Goal: Task Accomplishment & Management: Use online tool/utility

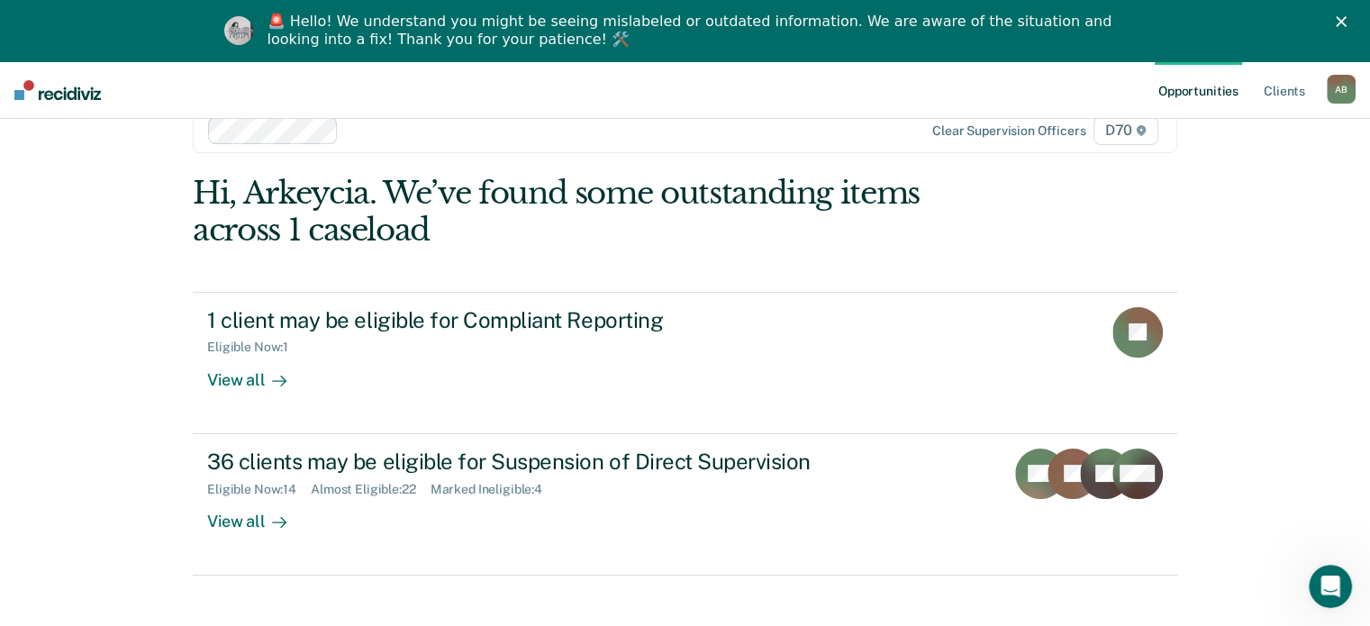
scroll to position [61, 0]
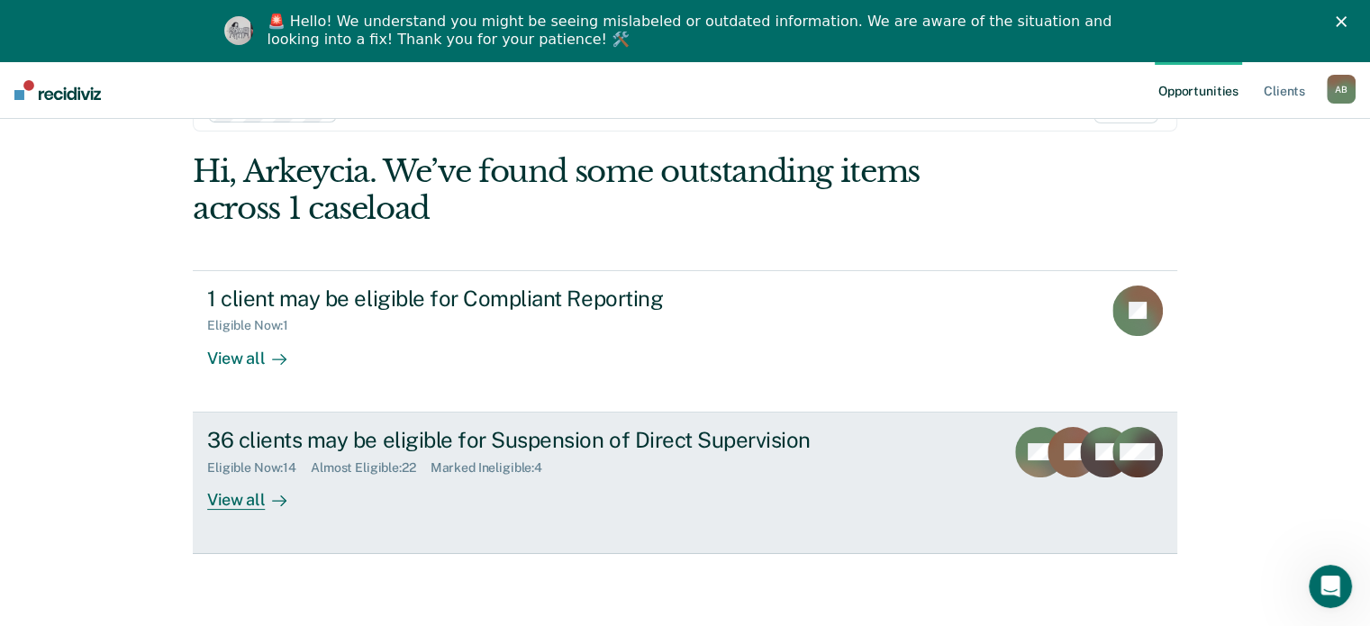
click at [480, 482] on div "36 clients may be eligible for Suspension of Direct Supervision Eligible Now : …" at bounding box center [544, 468] width 675 height 83
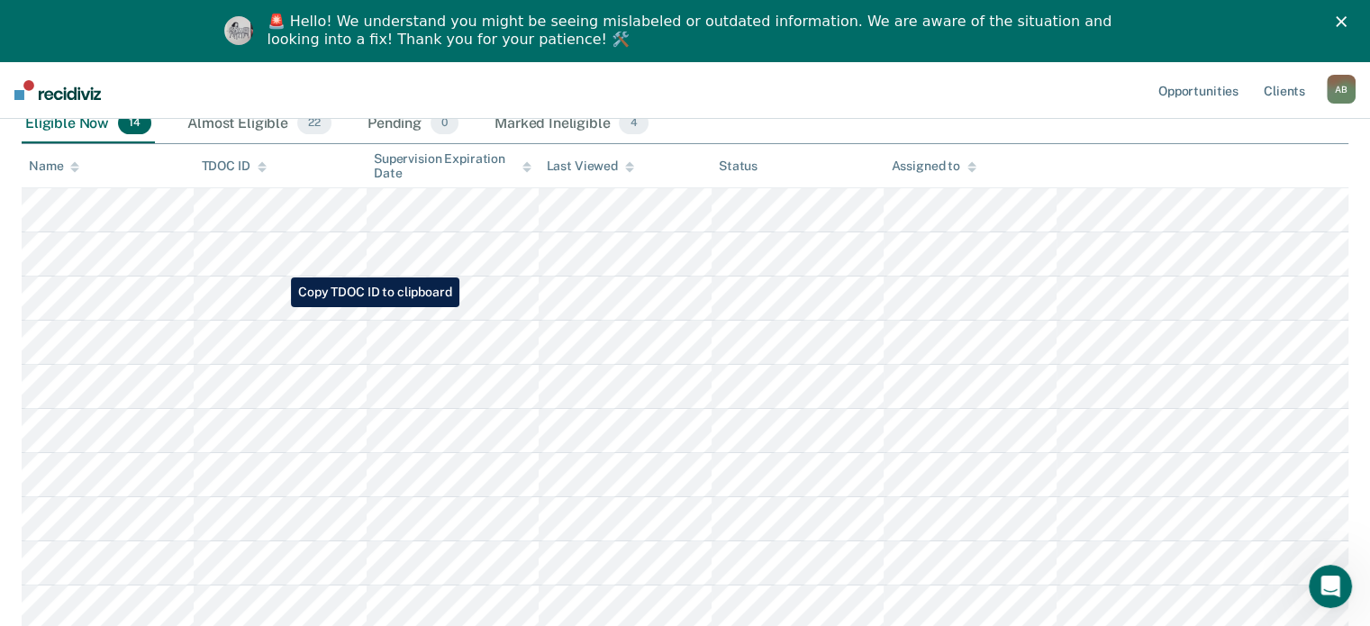
scroll to position [180, 0]
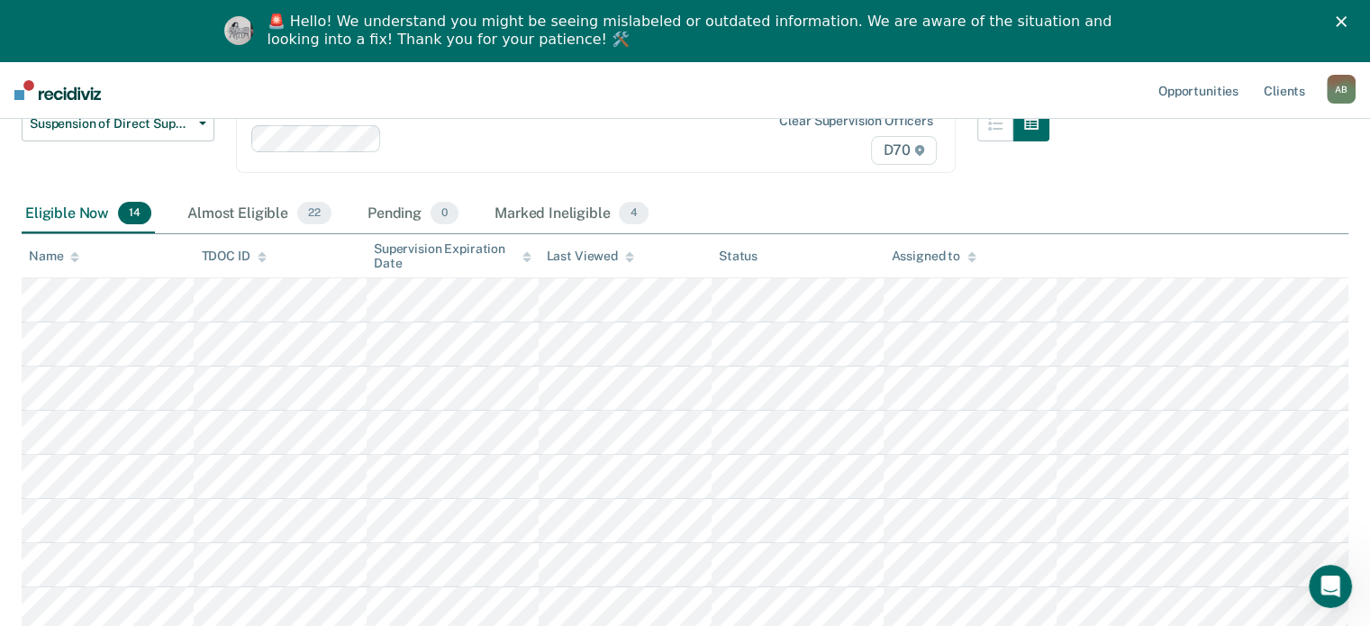
click at [14, 294] on main "Suspension of Direct Supervision Suspension of Direct Supervision is a type of …" at bounding box center [685, 499] width 1370 height 1044
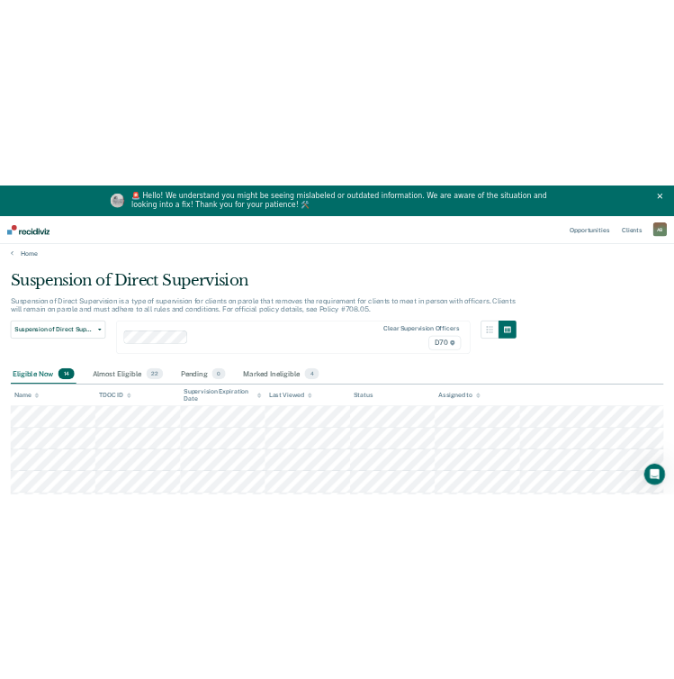
scroll to position [0, 0]
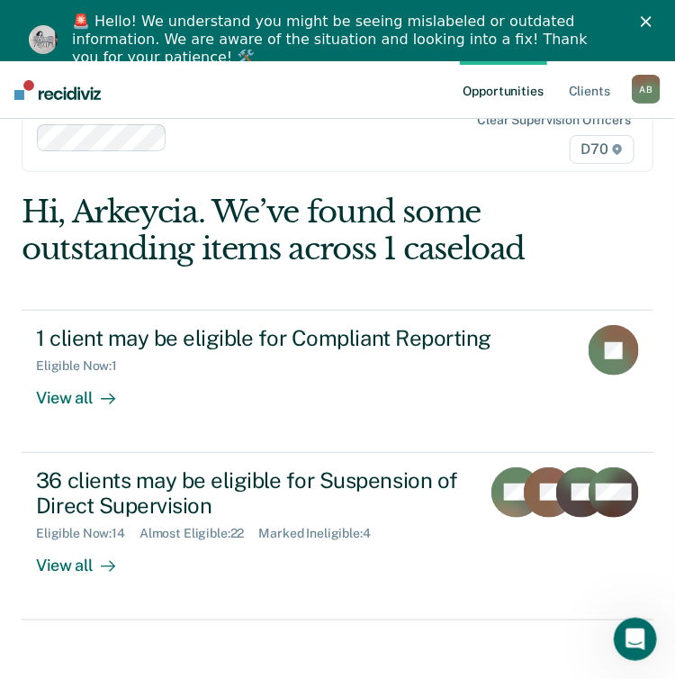
scroll to position [61, 0]
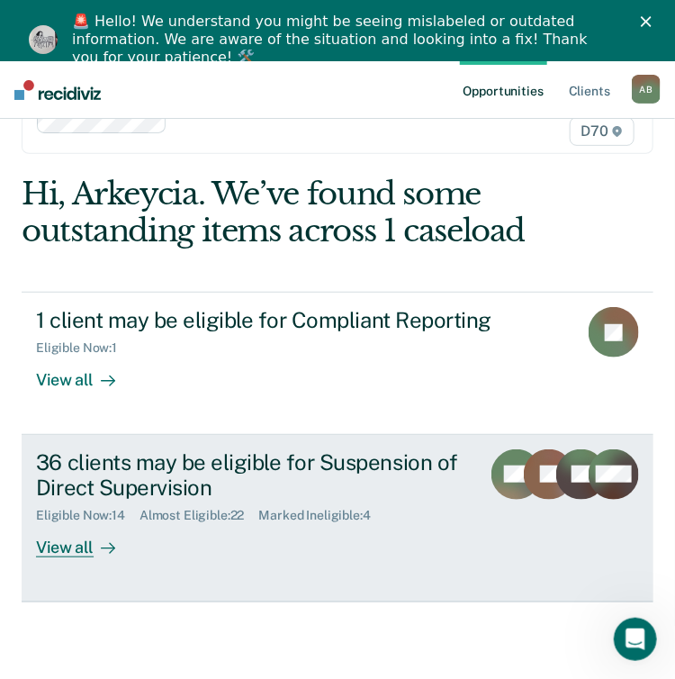
click at [233, 492] on div "36 clients may be eligible for Suspension of Direct Supervision" at bounding box center [251, 475] width 430 height 52
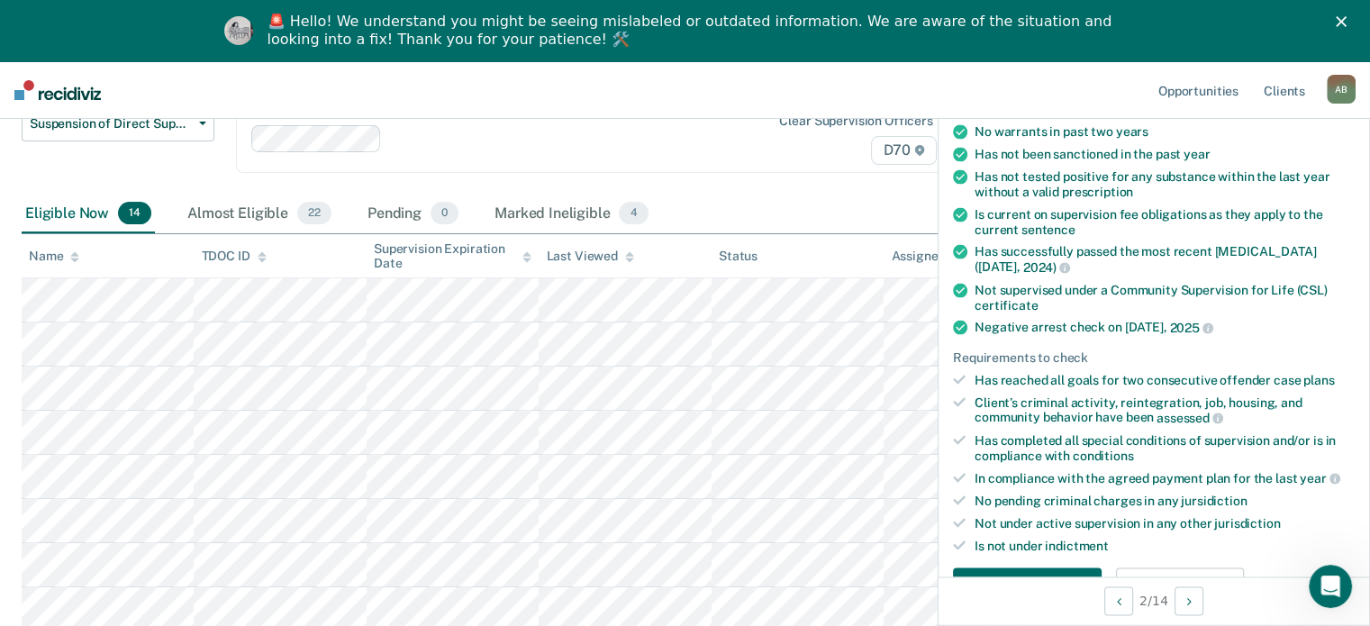
scroll to position [540, 0]
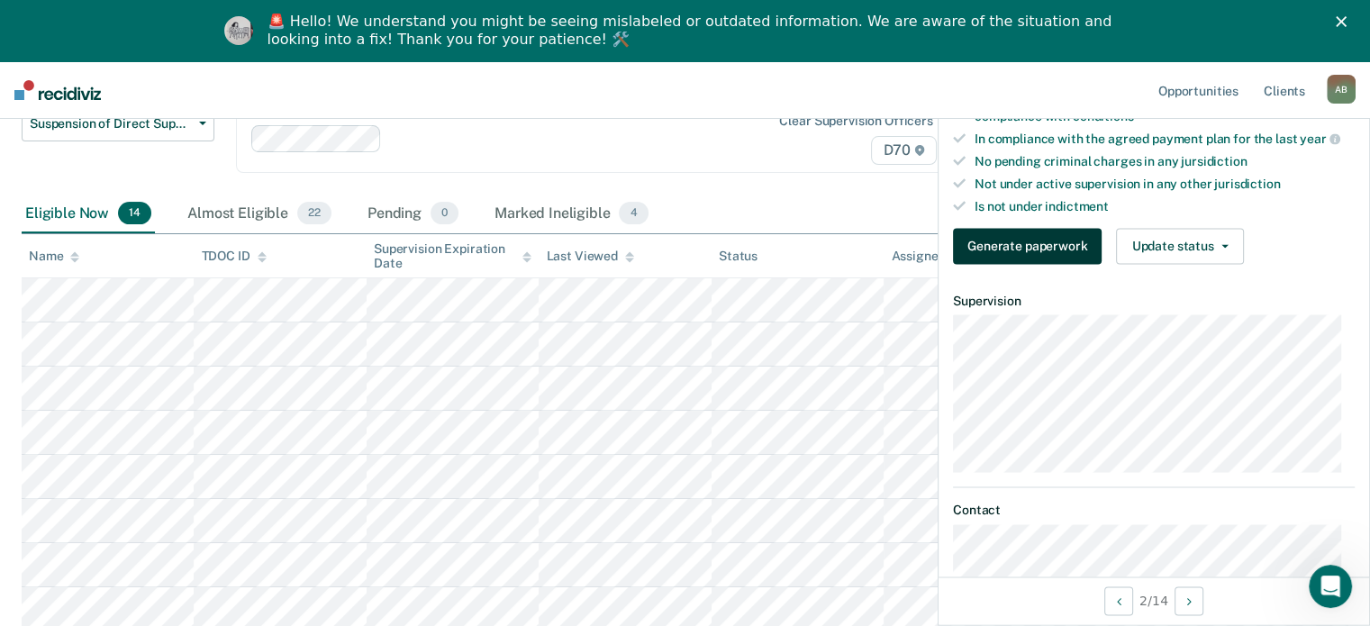
click at [689, 245] on button "Generate paperwork" at bounding box center [1027, 246] width 149 height 36
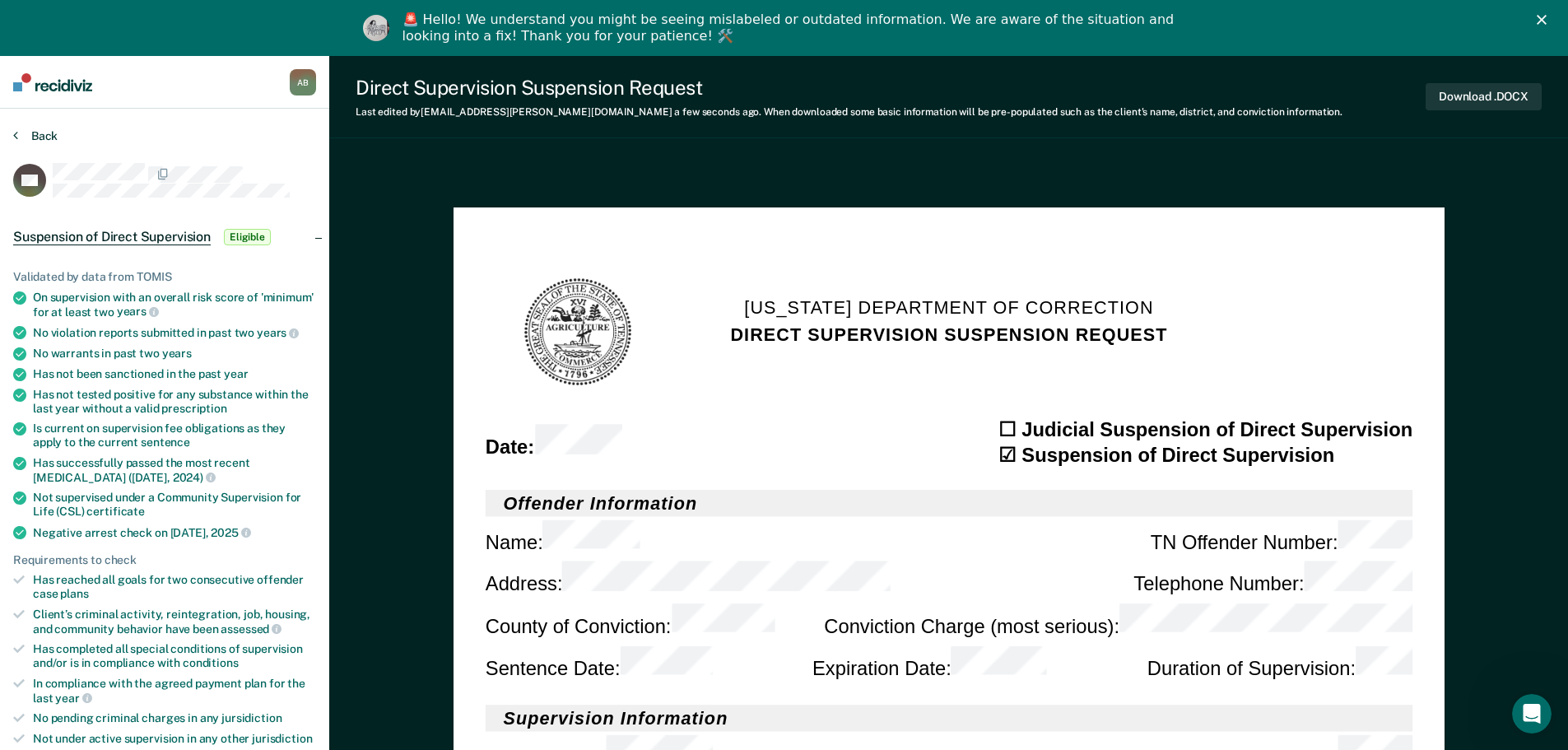
click at [44, 136] on button "Back" at bounding box center [35, 135] width 45 height 15
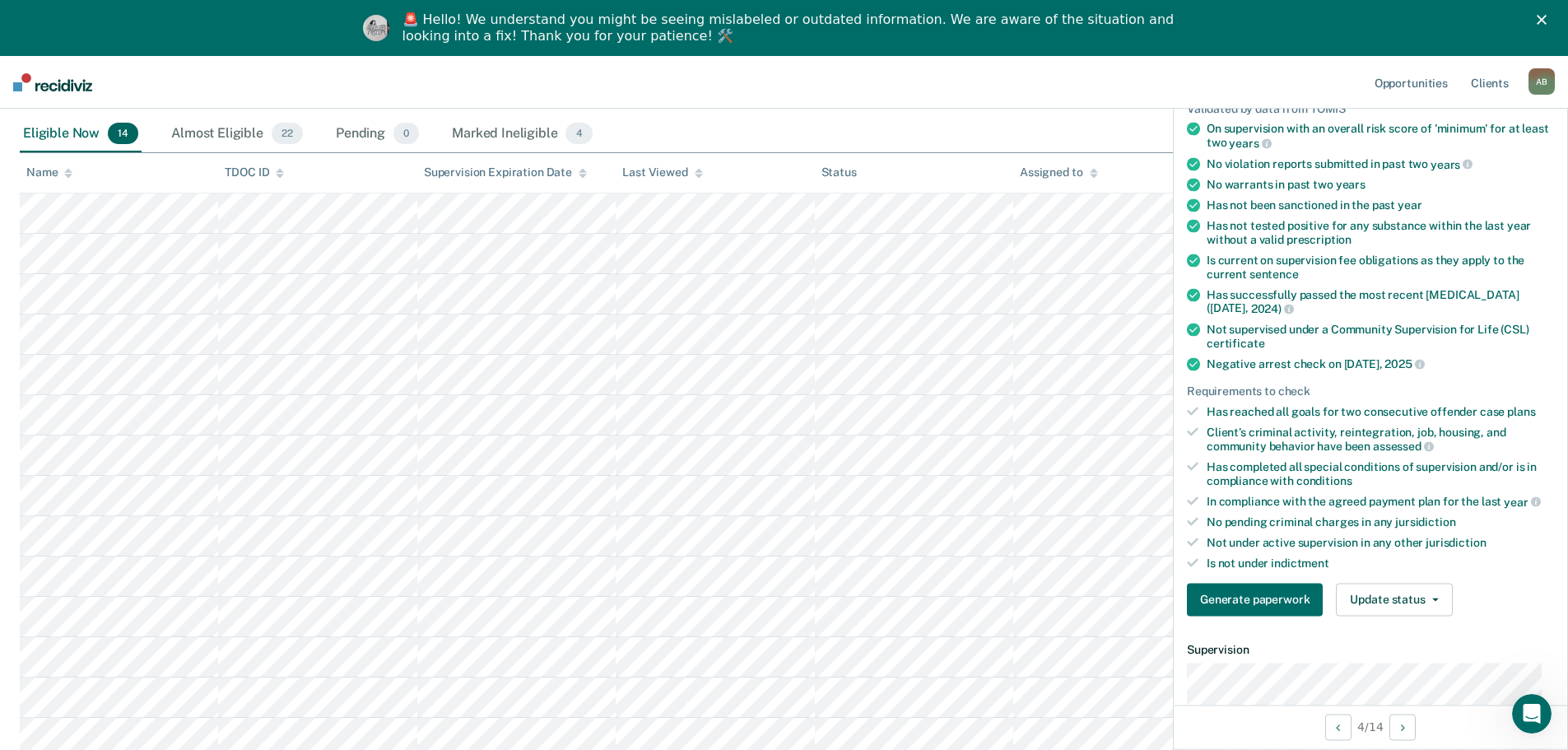
scroll to position [329, 0]
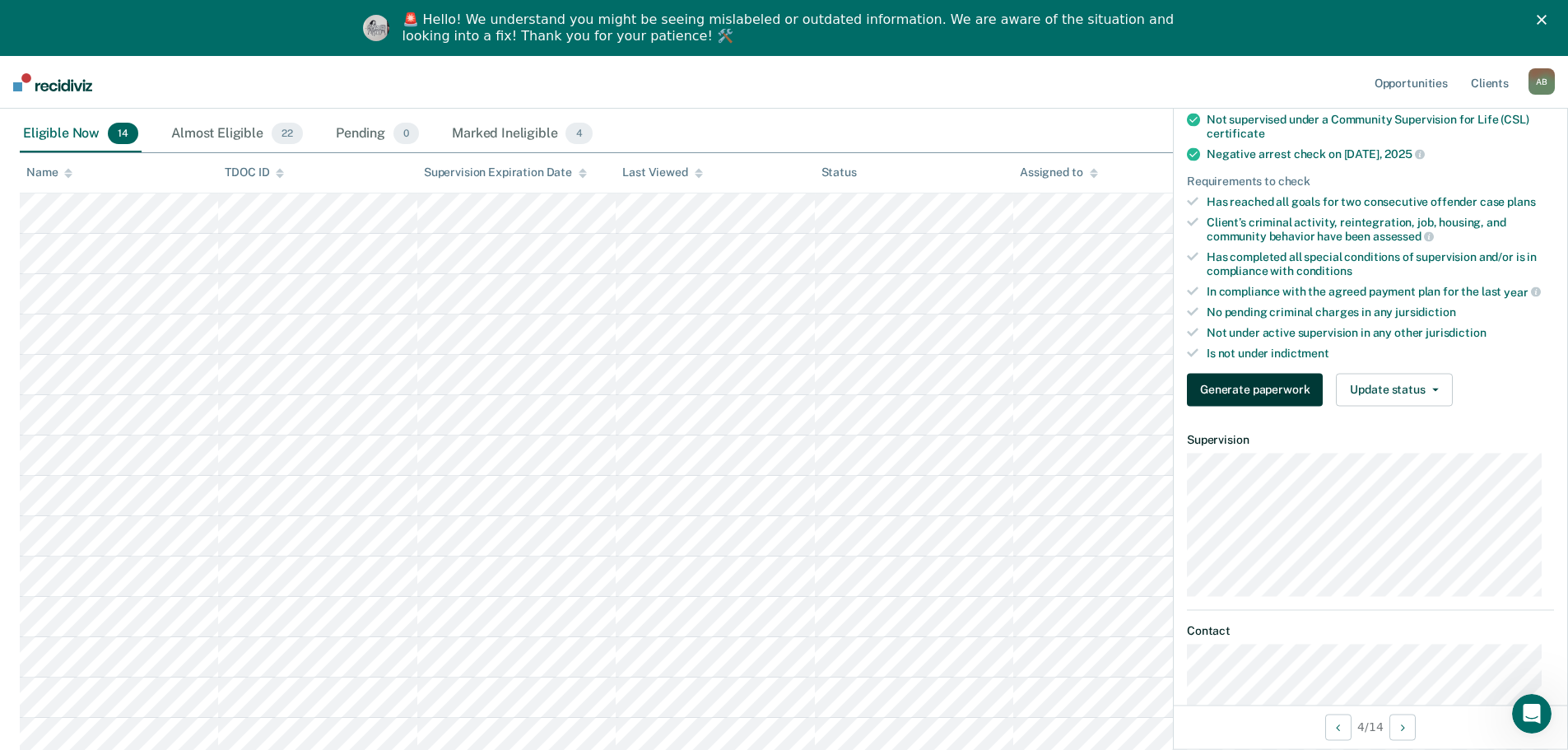
click at [630, 397] on button "Generate paperwork" at bounding box center [1254, 390] width 136 height 33
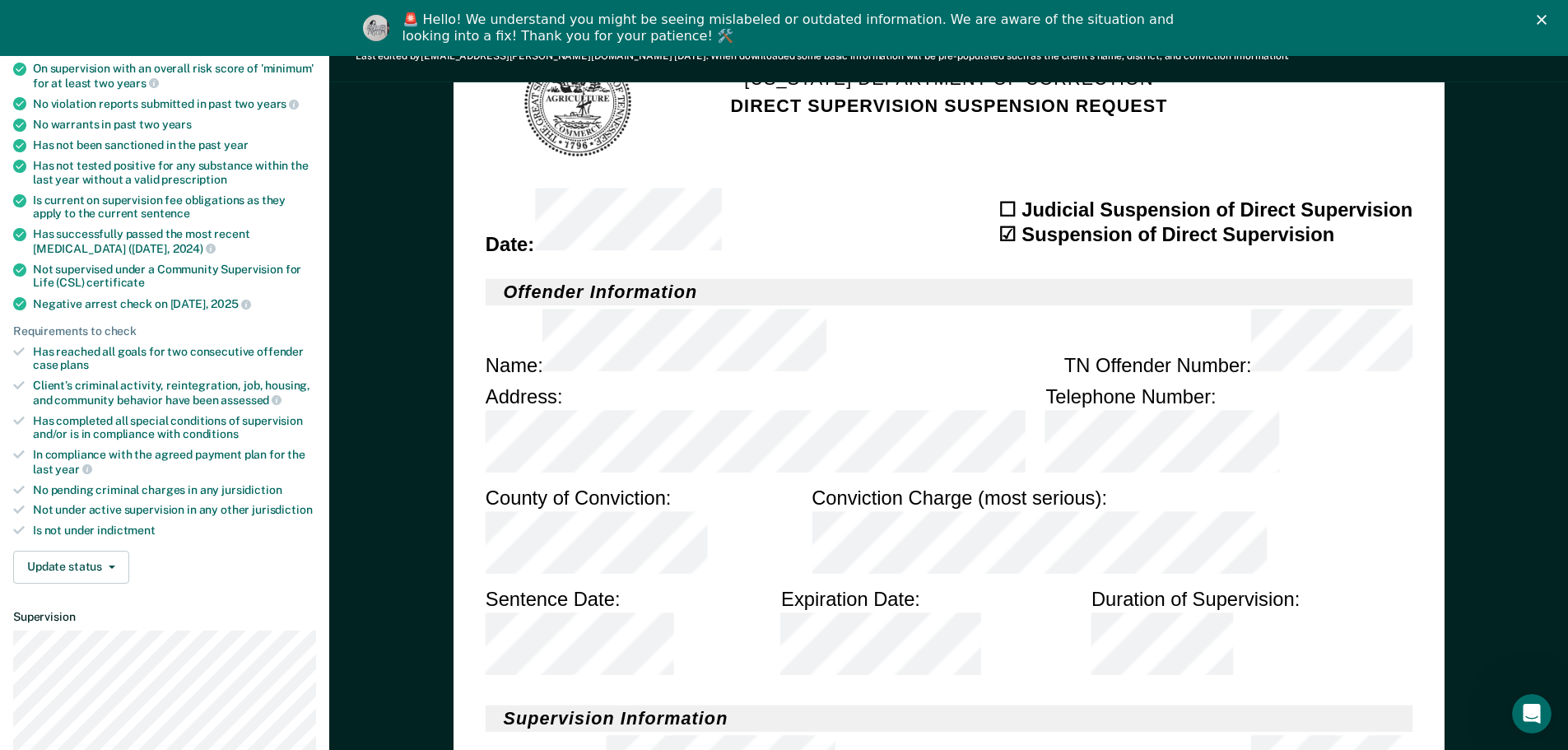
scroll to position [576, 0]
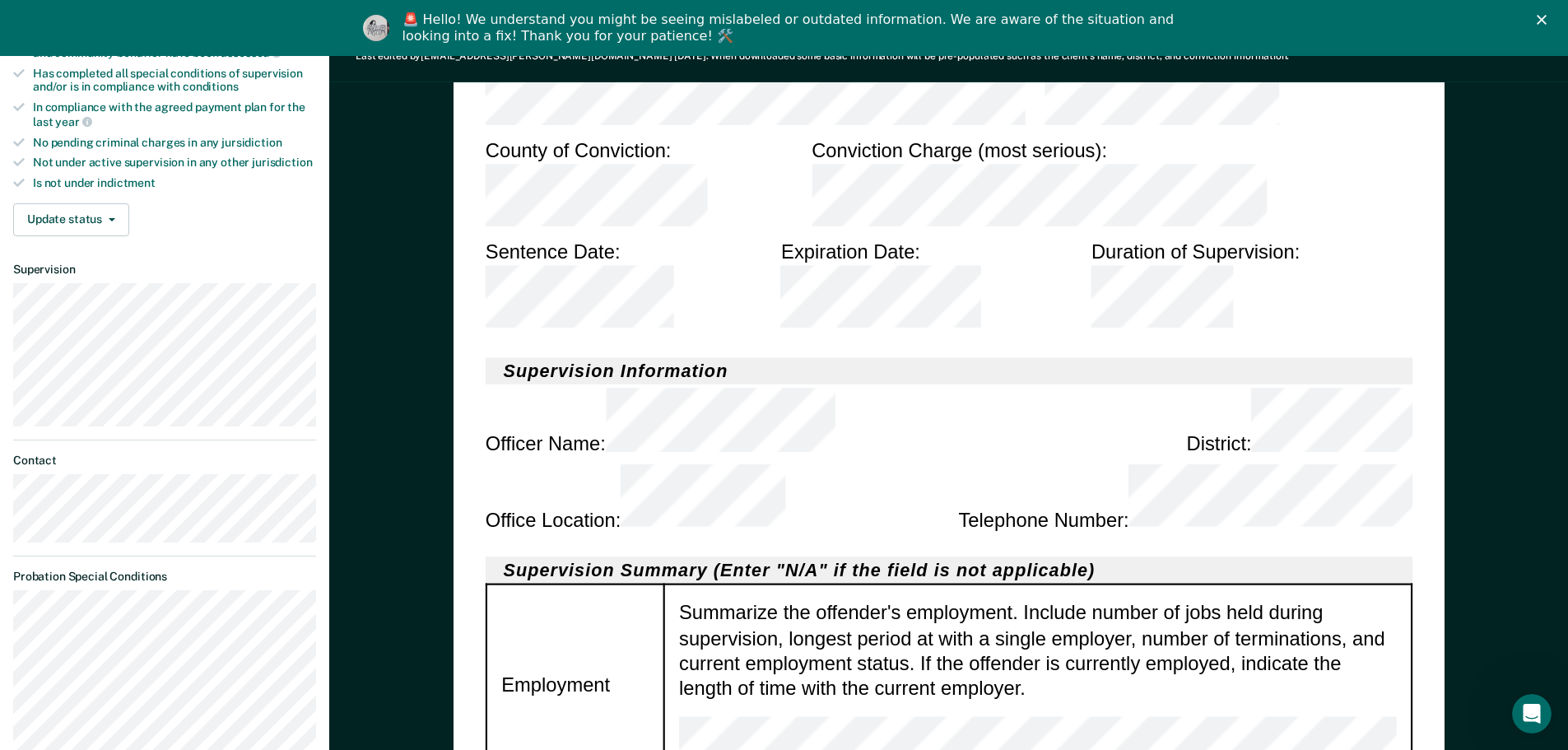
click at [630, 585] on tr "Employment Summarize the offender's employment. Include number of jobs held dur…" at bounding box center [948, 686] width 925 height 201
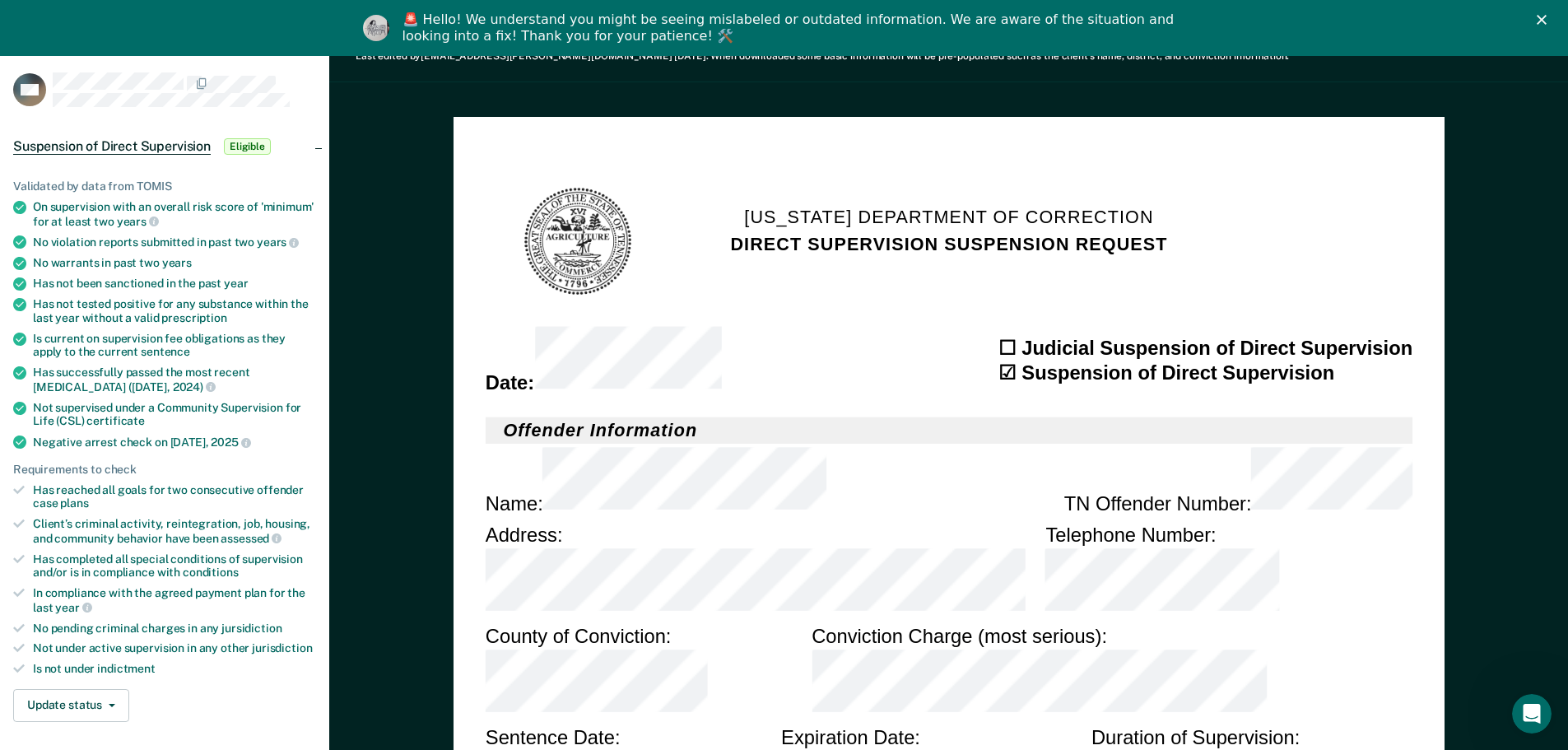
scroll to position [0, 0]
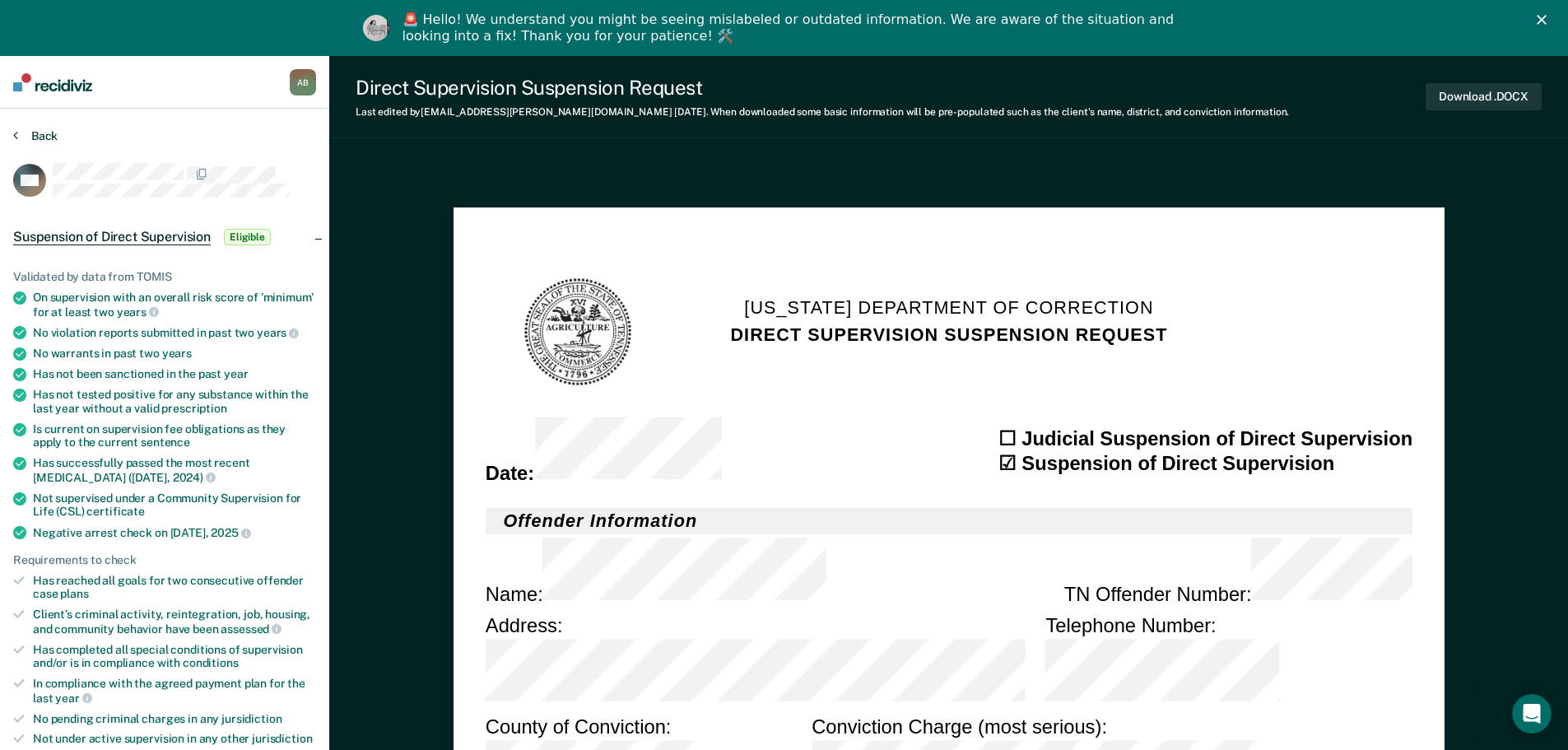
click at [48, 130] on button "Back" at bounding box center [35, 135] width 45 height 15
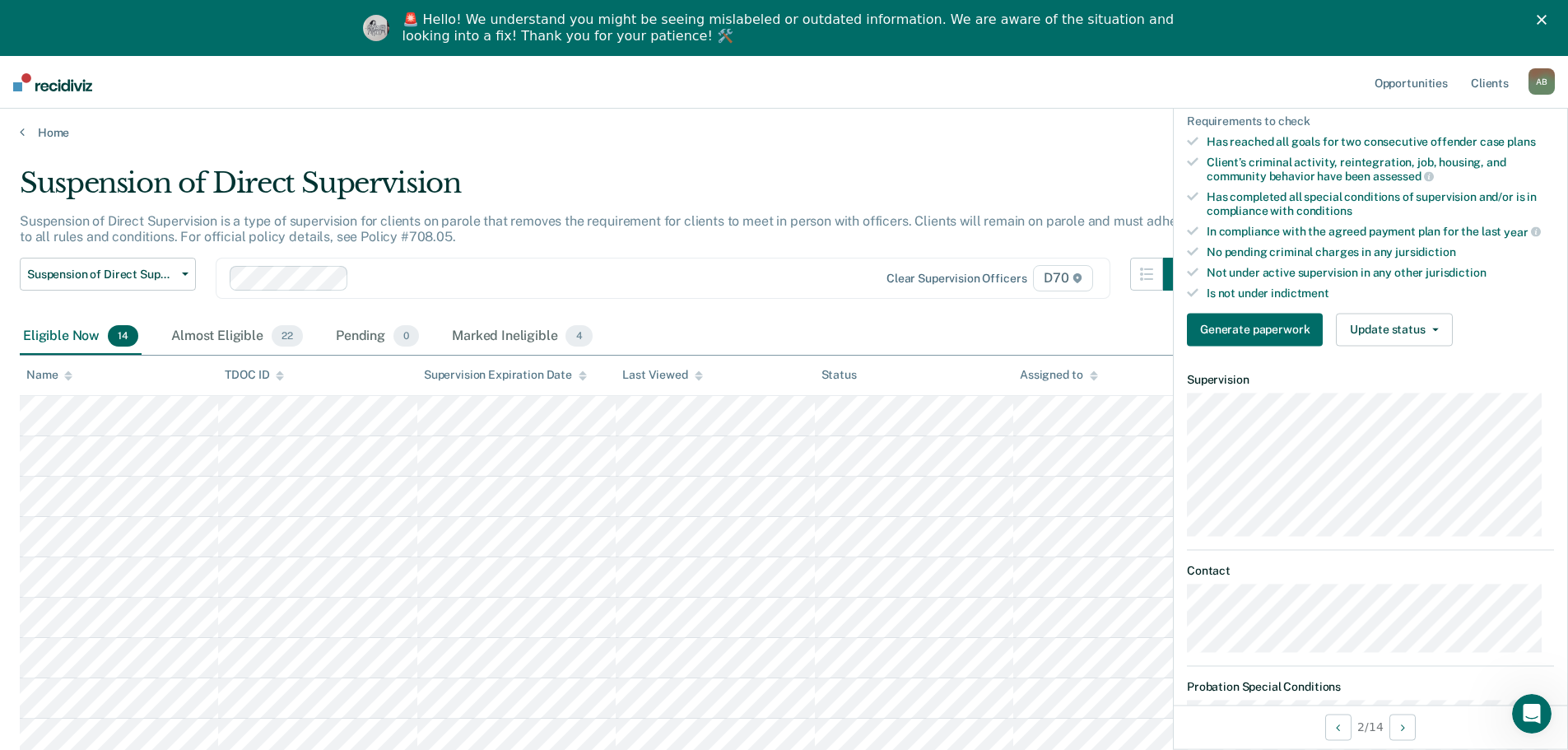
scroll to position [412, 0]
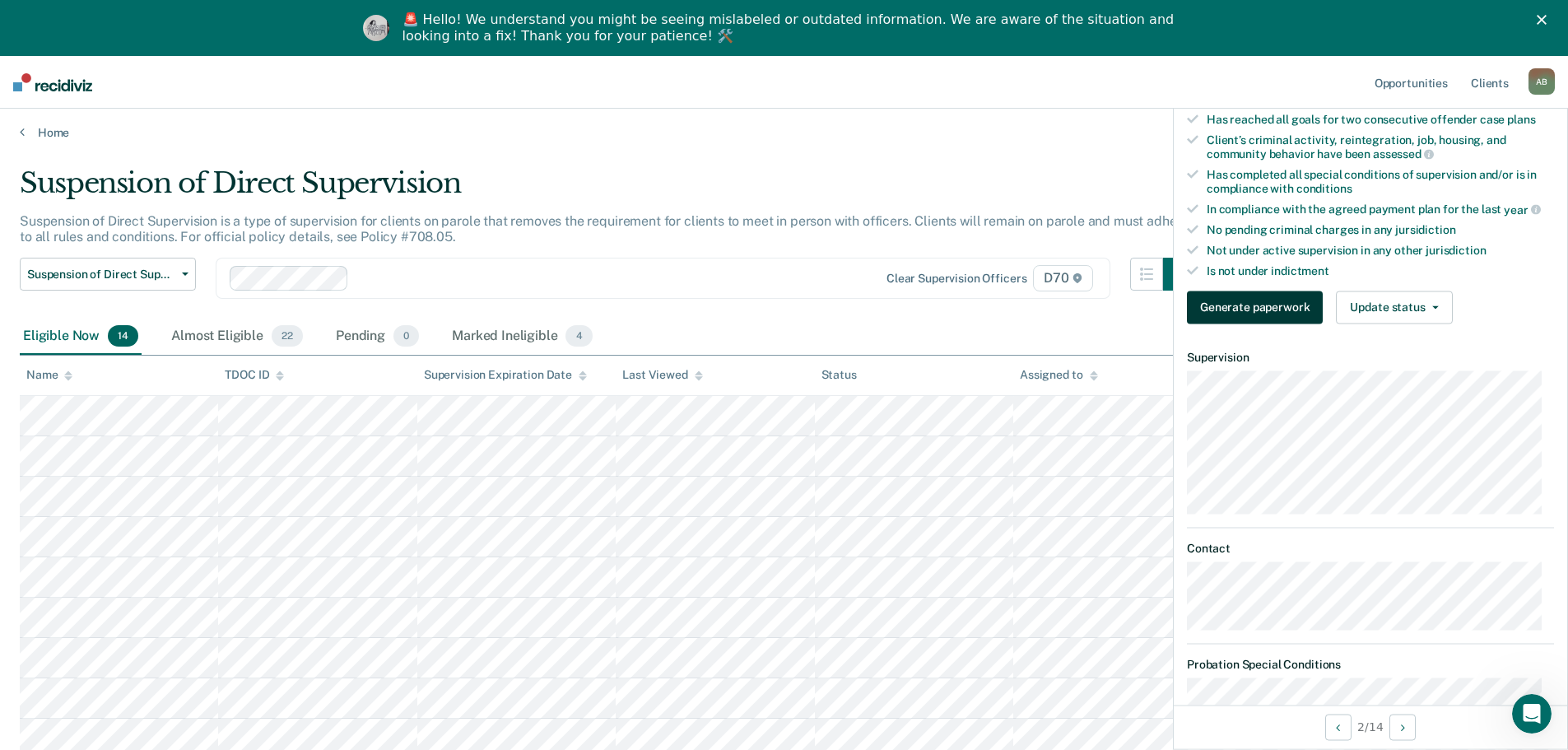
click at [630, 294] on button "Generate paperwork" at bounding box center [1254, 307] width 136 height 33
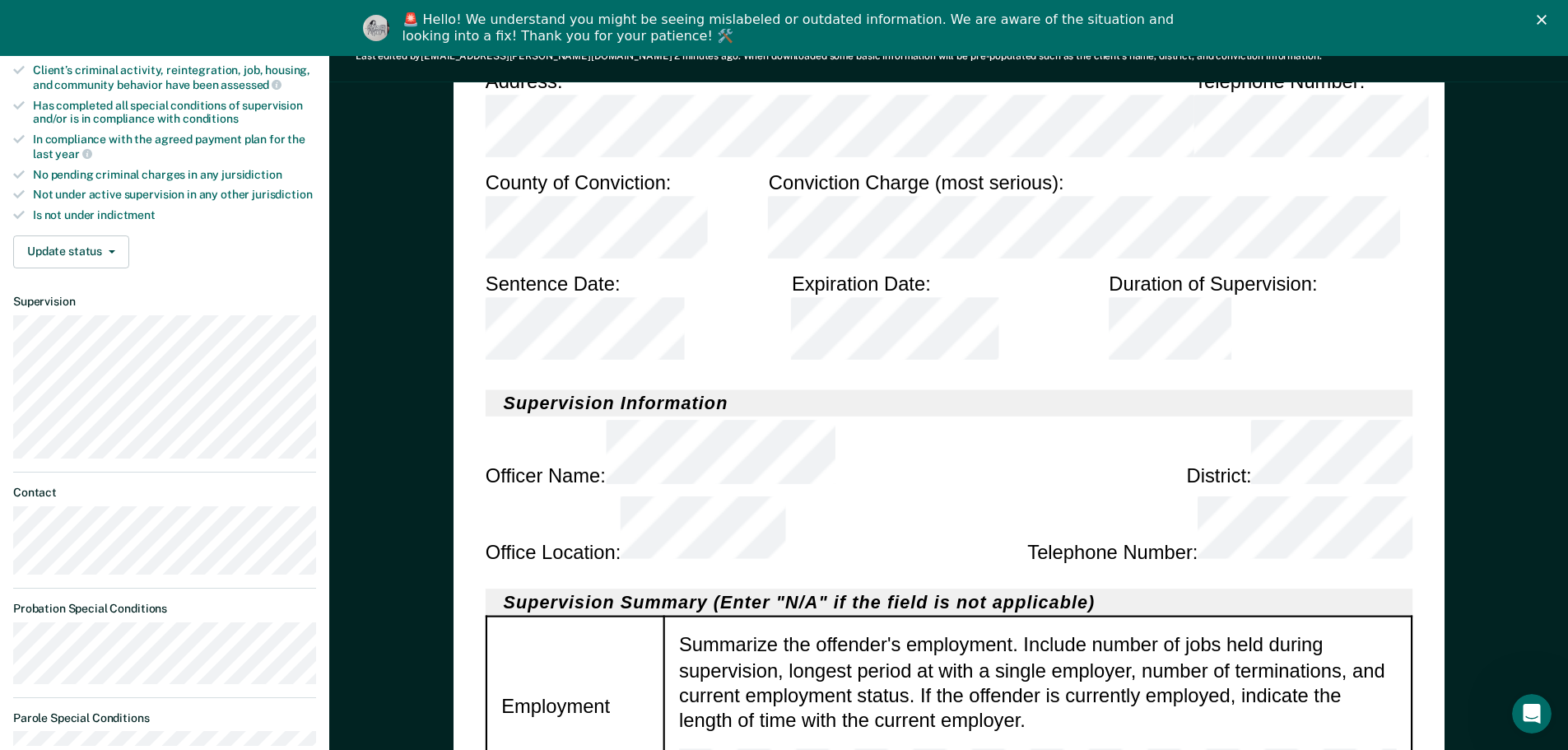
scroll to position [659, 0]
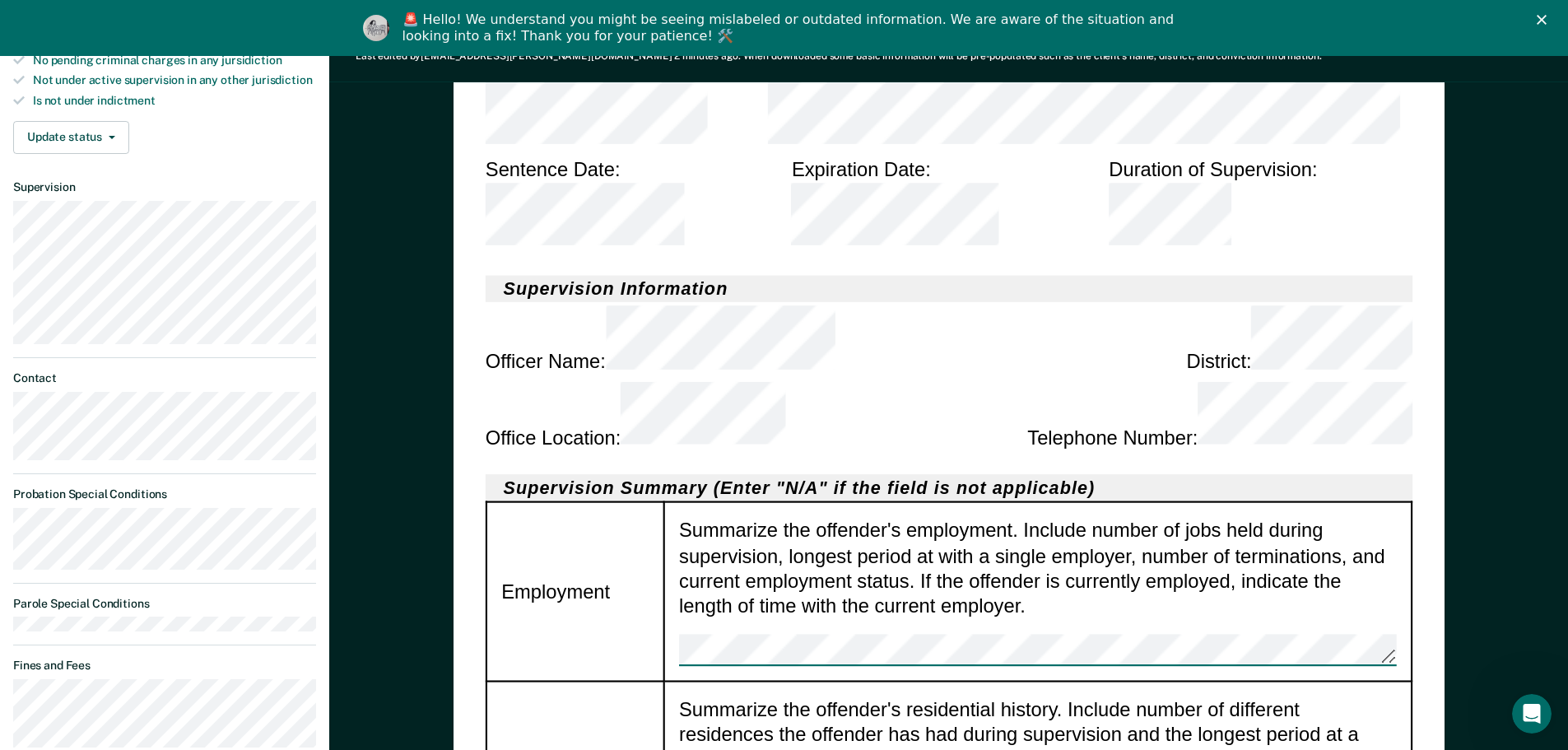
click at [630, 518] on div "Summarize the offender's employment. Include number of jobs held during supervi…" at bounding box center [1038, 591] width 718 height 147
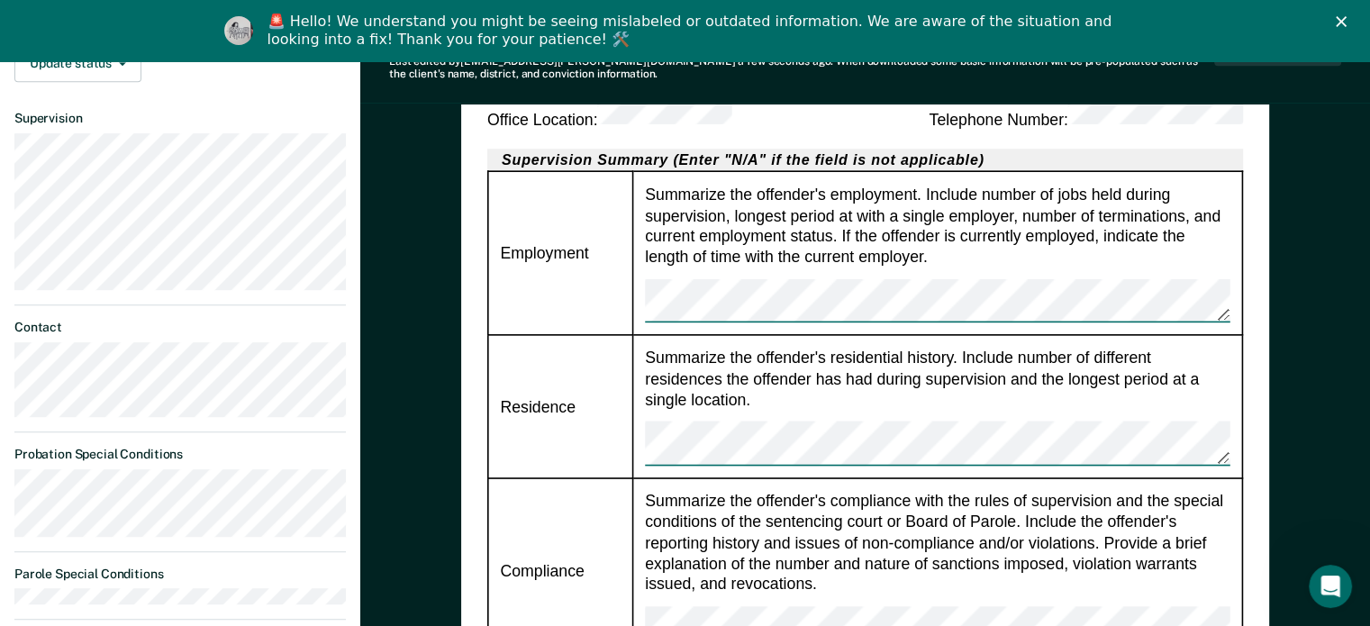
scroll to position [810, 0]
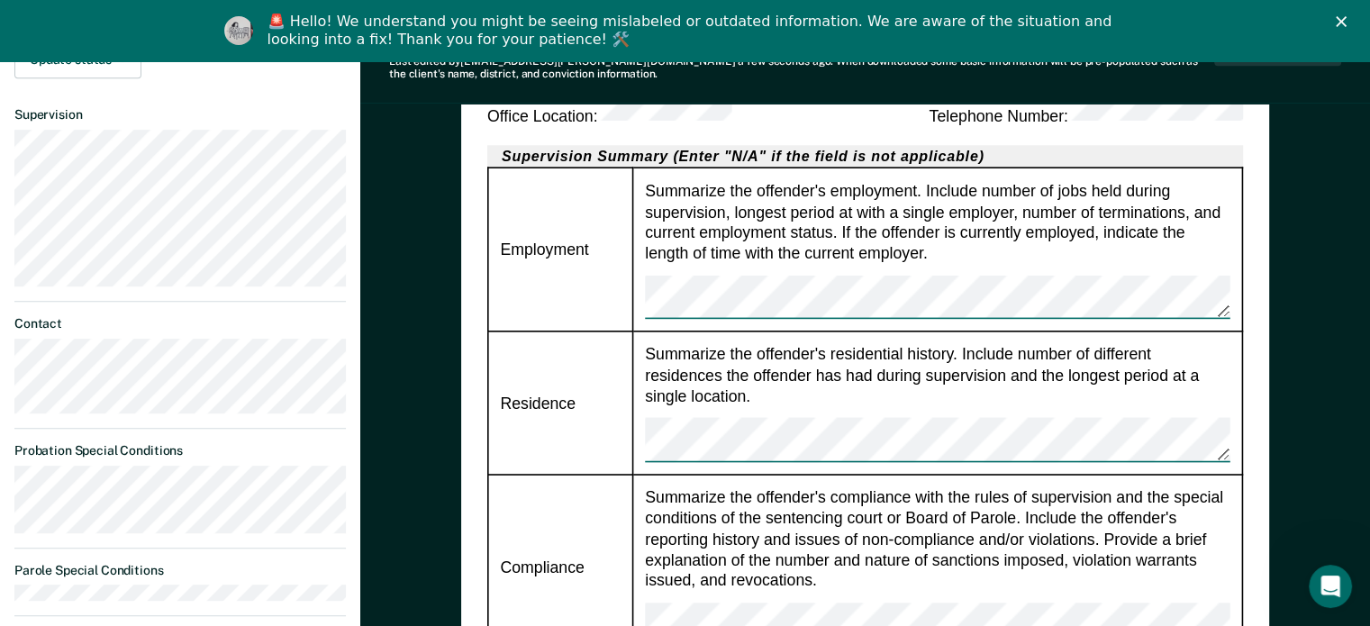
drag, startPoint x: 666, startPoint y: 441, endPoint x: 642, endPoint y: 347, distance: 97.6
click at [634, 475] on td "Summarize the offender's compliance with the rules of supervision and the speci…" at bounding box center [938, 567] width 610 height 185
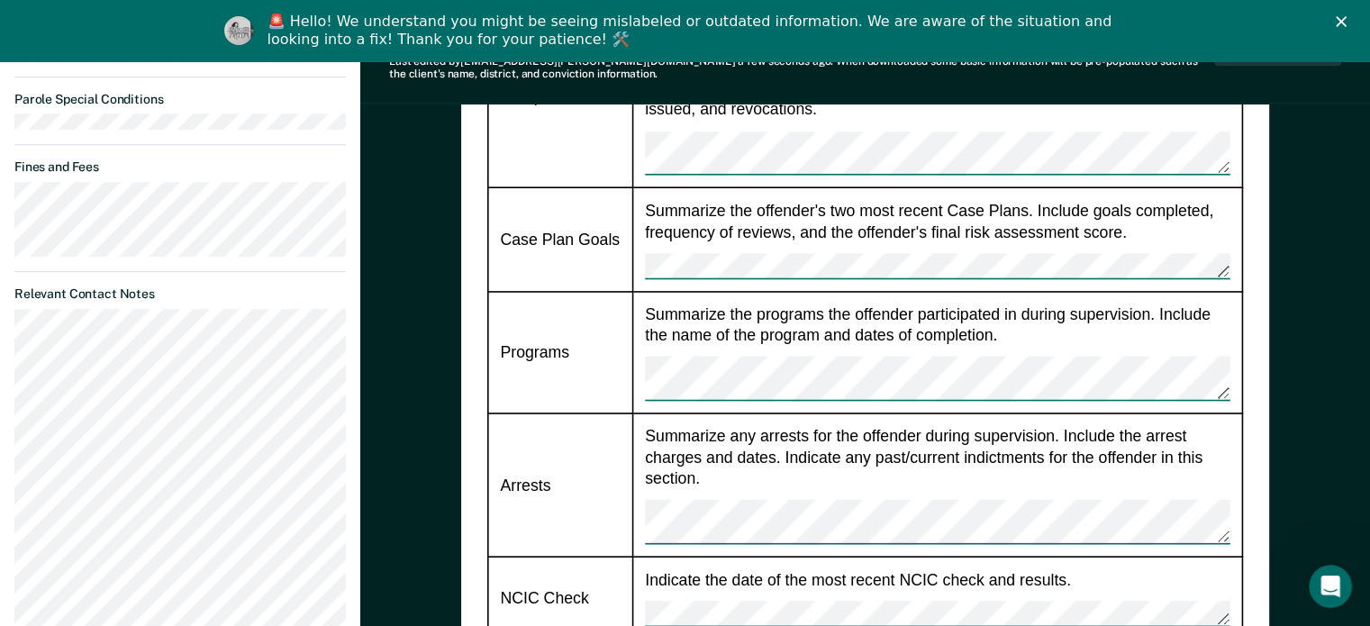
scroll to position [1441, 0]
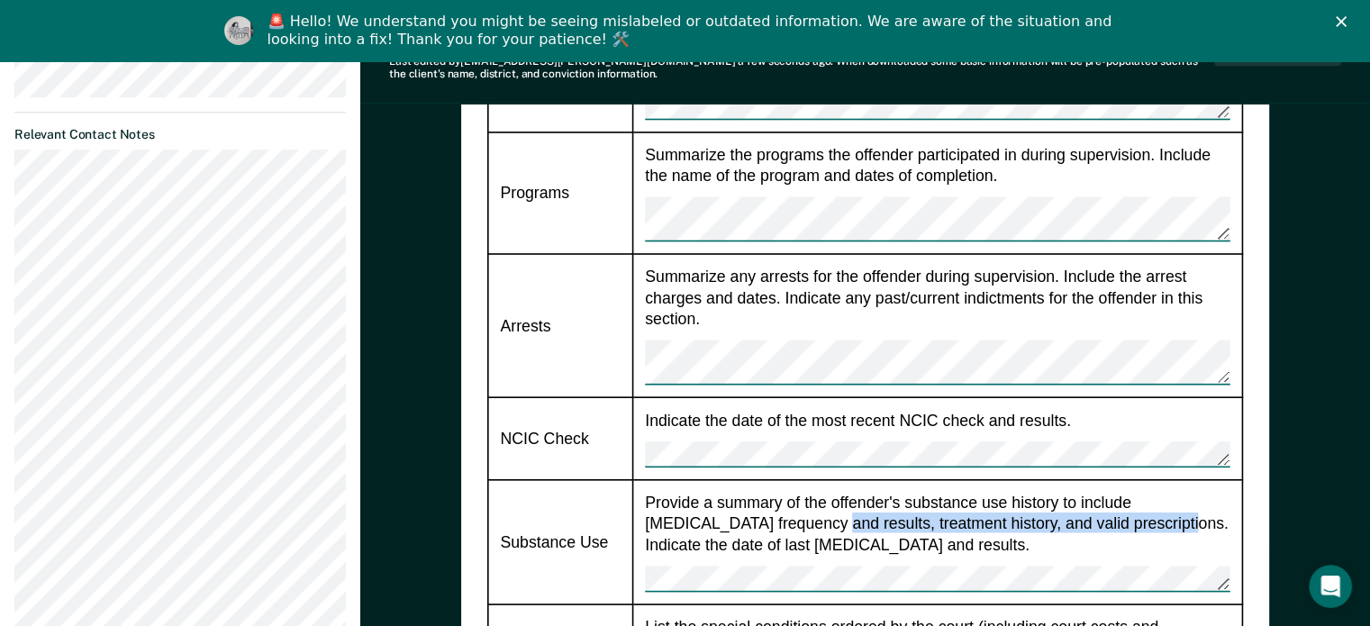
drag, startPoint x: 1088, startPoint y: 275, endPoint x: 746, endPoint y: 280, distance: 341.3
click at [689, 492] on div "Provide a summary of the offender's substance use history to include [MEDICAL_D…" at bounding box center [937, 541] width 584 height 99
copy div "results, treatment history, and valid prescriptions"
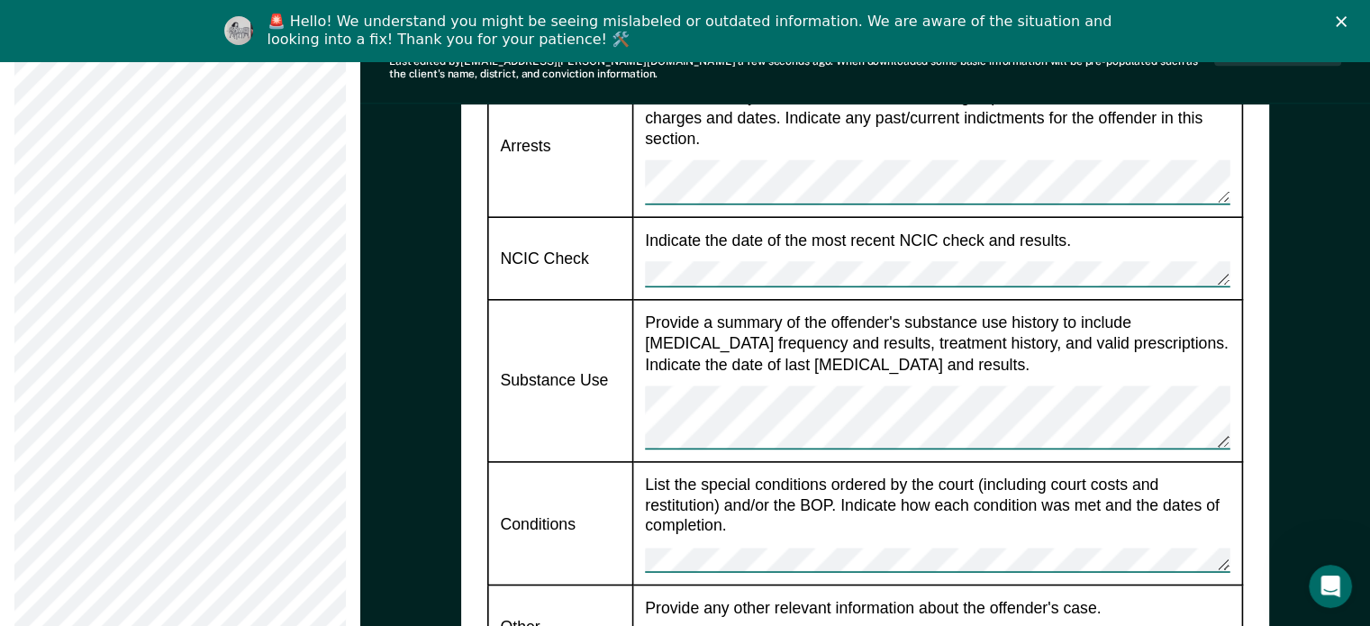
scroll to position [1711, 0]
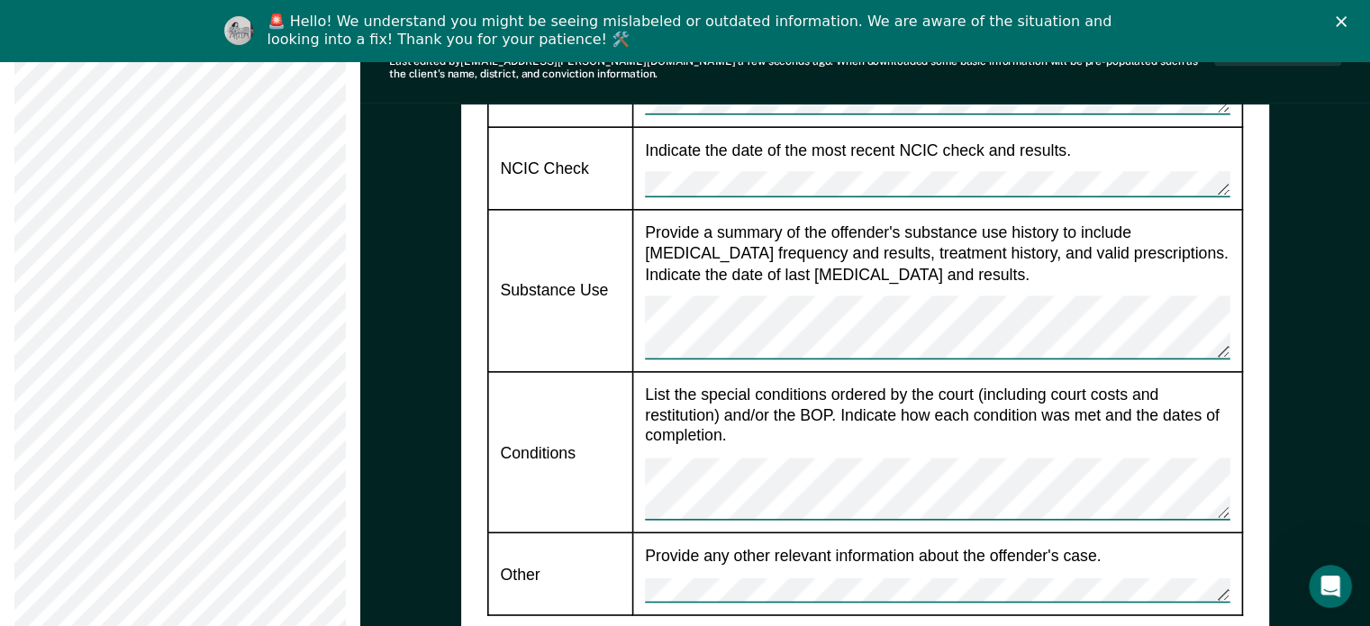
click at [689, 545] on div "Provide any other relevant information about the offender's case." at bounding box center [937, 574] width 584 height 58
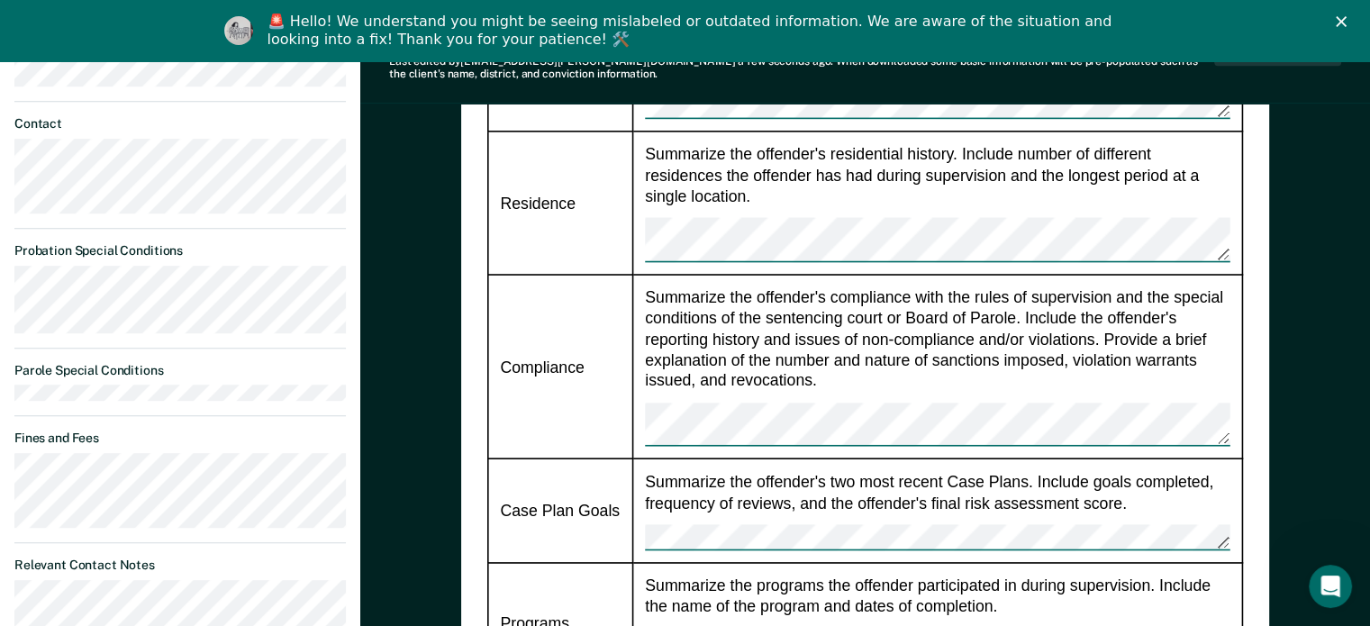
scroll to position [990, 0]
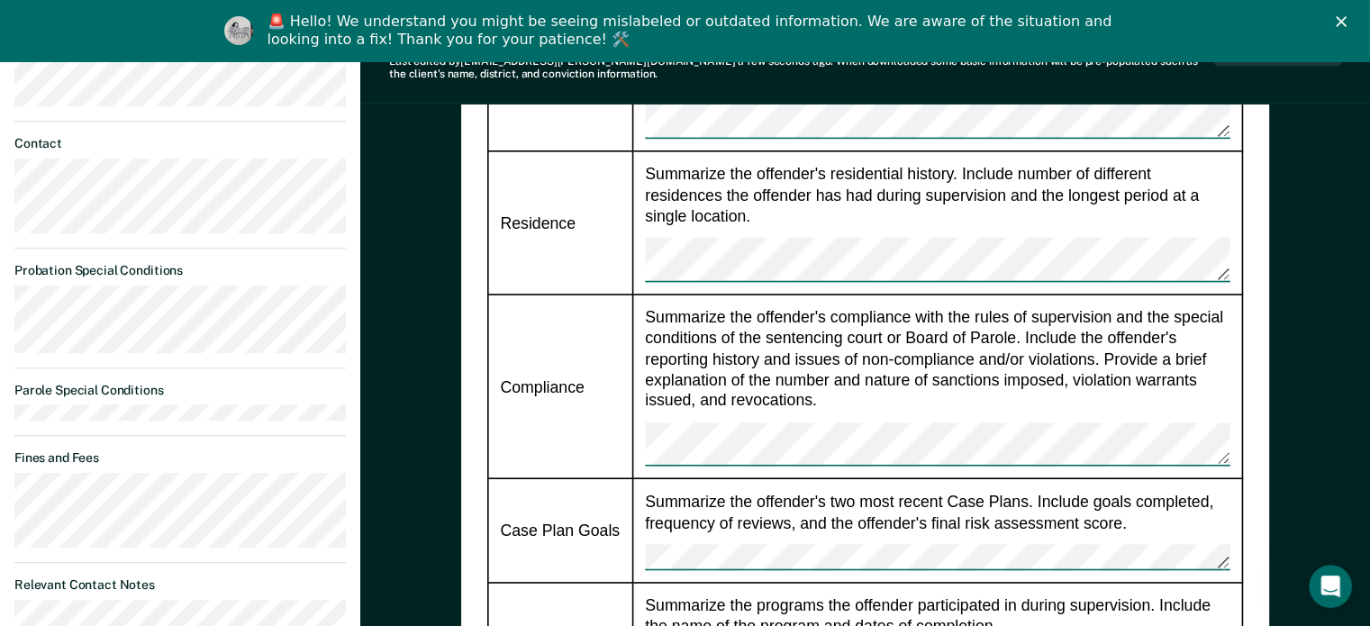
click at [689, 478] on td "Summarize the offender's two most recent Case Plans. Include goals completed, f…" at bounding box center [938, 530] width 610 height 104
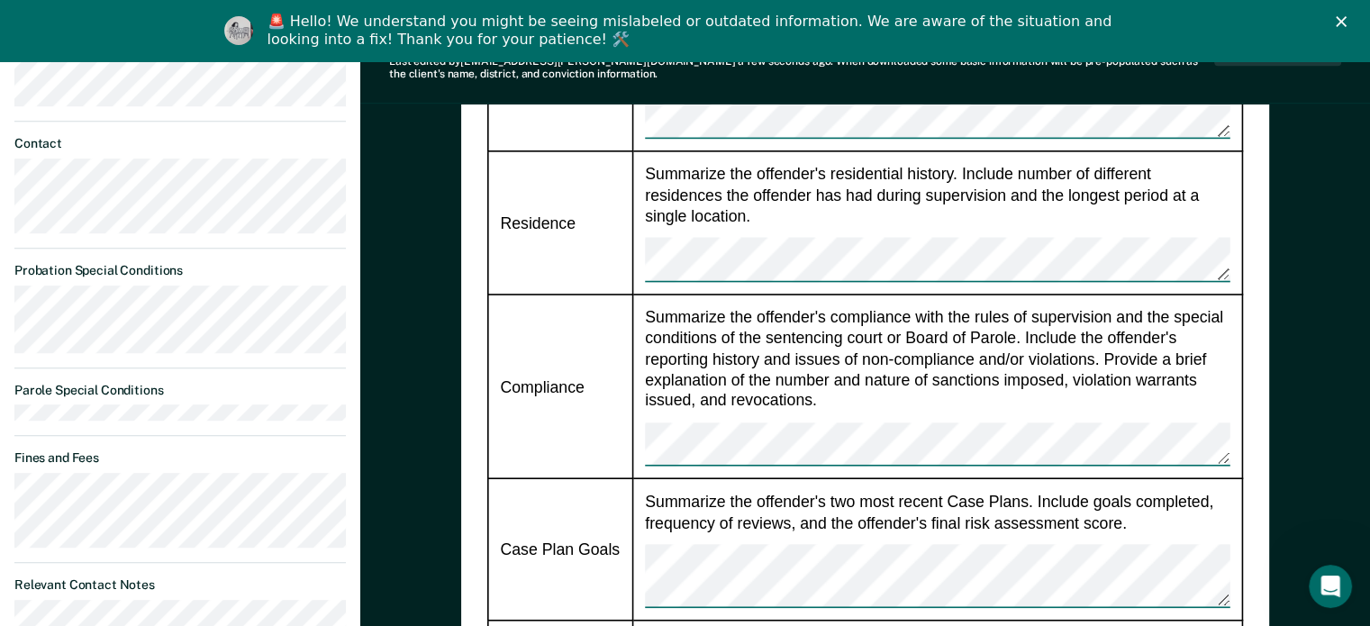
click at [630, 478] on tr "Case Plan Goals Summarize the offender's two most recent Case Plans. Include go…" at bounding box center [865, 548] width 755 height 141
click at [628, 478] on tr "Case Plan Goals Summarize the offender's two most recent Case Plans. Include go…" at bounding box center [865, 548] width 755 height 141
click at [689, 491] on div "Summarize the offender's two most recent Case Plans. Include goals completed, f…" at bounding box center [937, 549] width 584 height 116
drag, startPoint x: 1076, startPoint y: 294, endPoint x: 325, endPoint y: 263, distance: 751.6
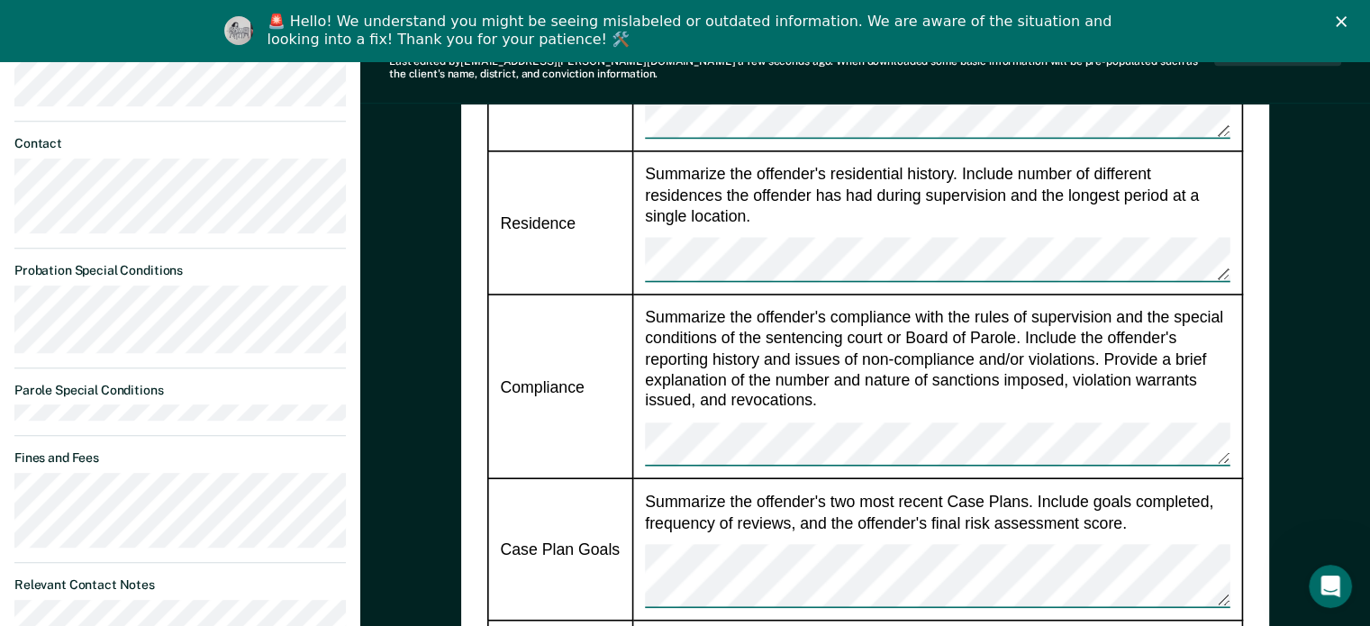
click at [643, 478] on td "Summarize the offender's two most recent Case Plans. Include goals completed, f…" at bounding box center [938, 548] width 610 height 141
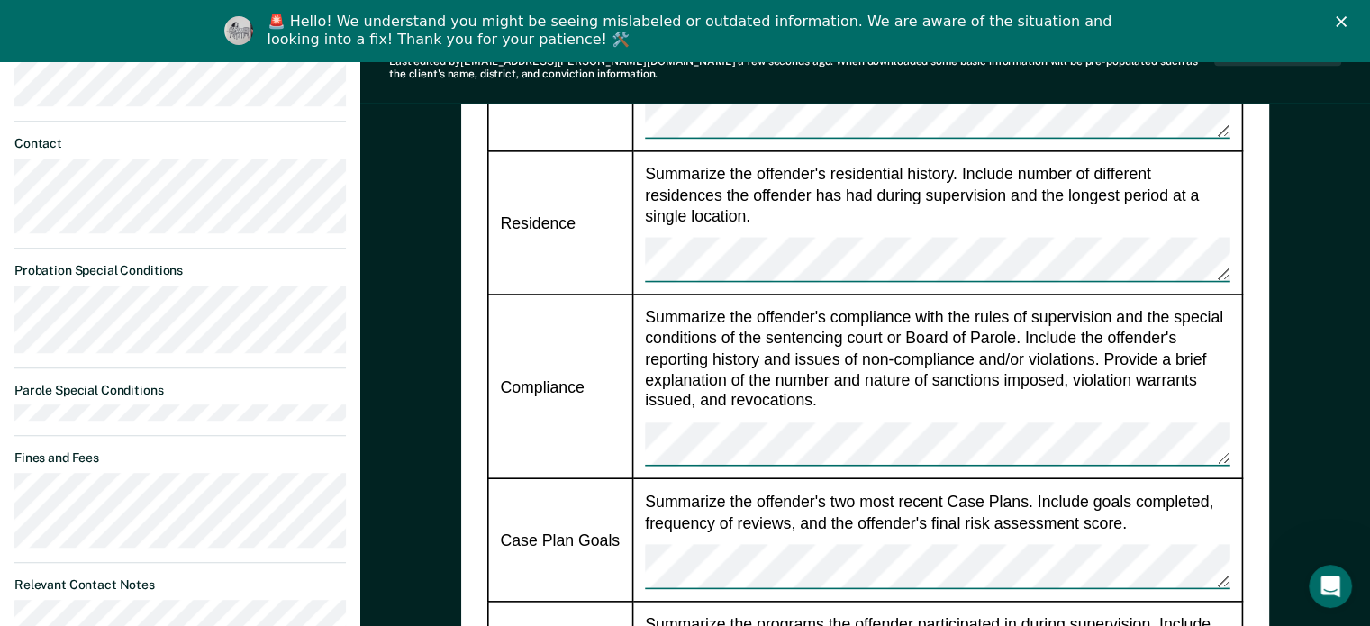
click at [509, 478] on tr "Case Plan Goals Summarize the offender's two most recent Case Plans. Include go…" at bounding box center [865, 539] width 755 height 122
click at [475, 330] on div "[US_STATE] Department of Correction DIRECT SUPERVISION SUSPENSION REQUEST Date …" at bounding box center [865, 340] width 808 height 2180
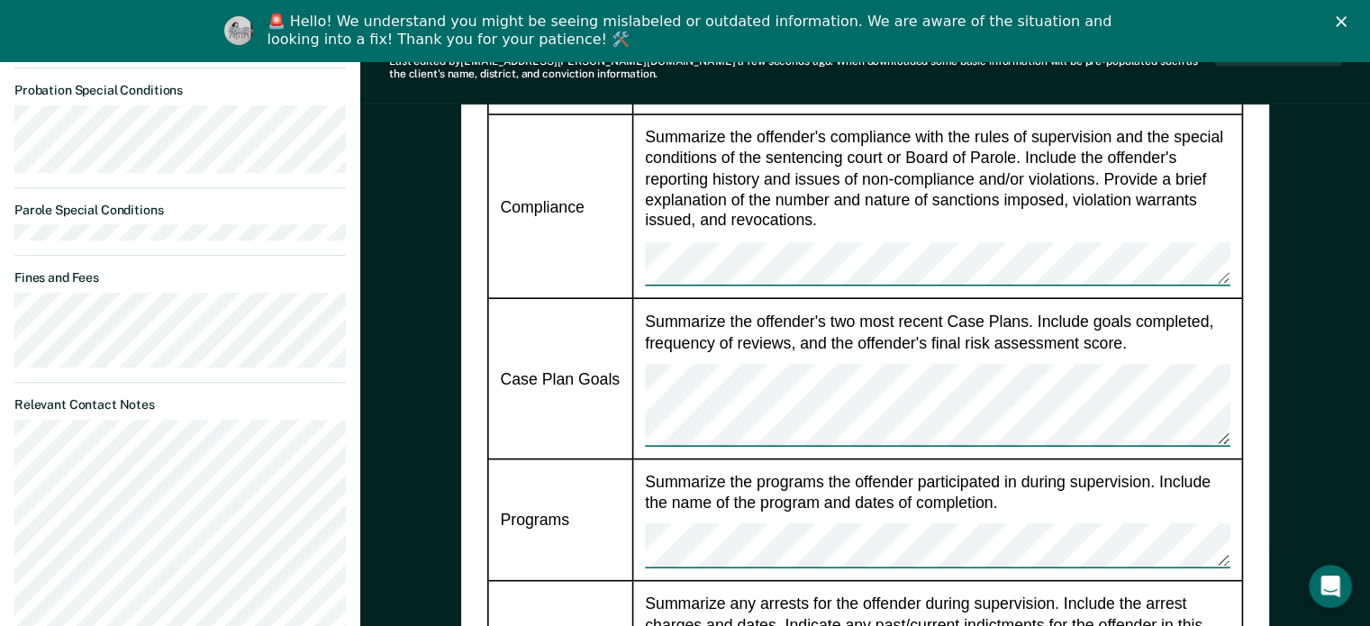
scroll to position [450, 0]
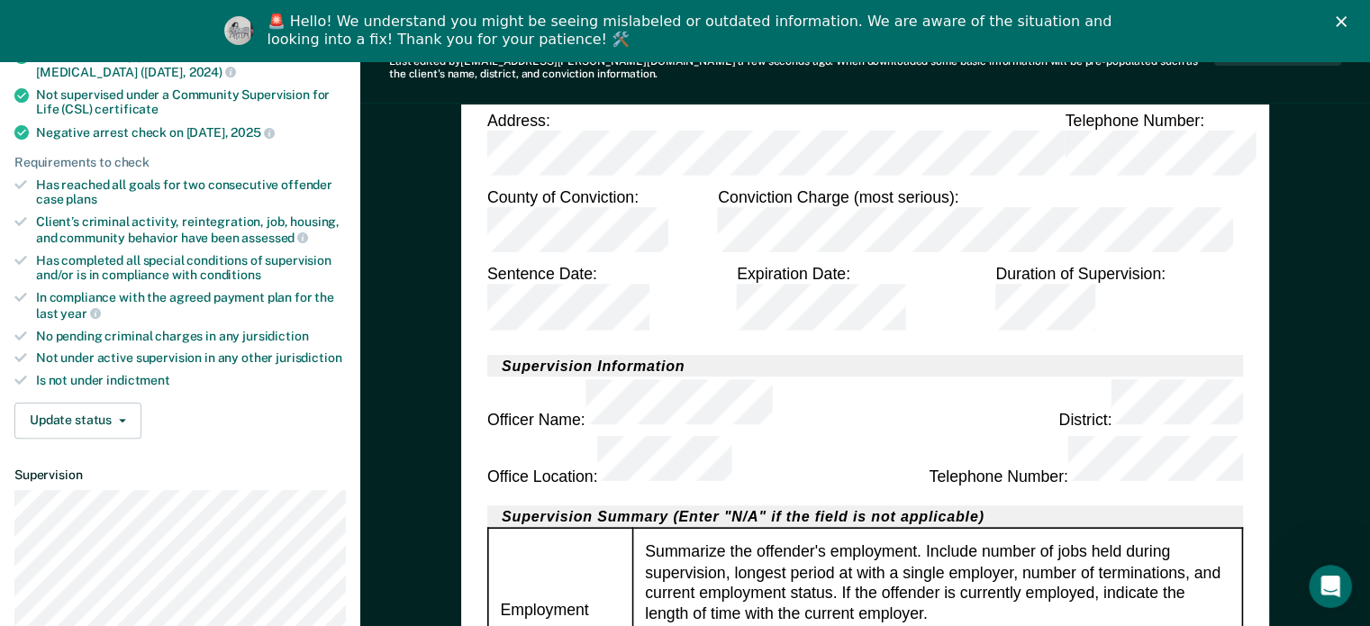
click at [689, 18] on icon "Close" at bounding box center [1340, 21] width 11 height 11
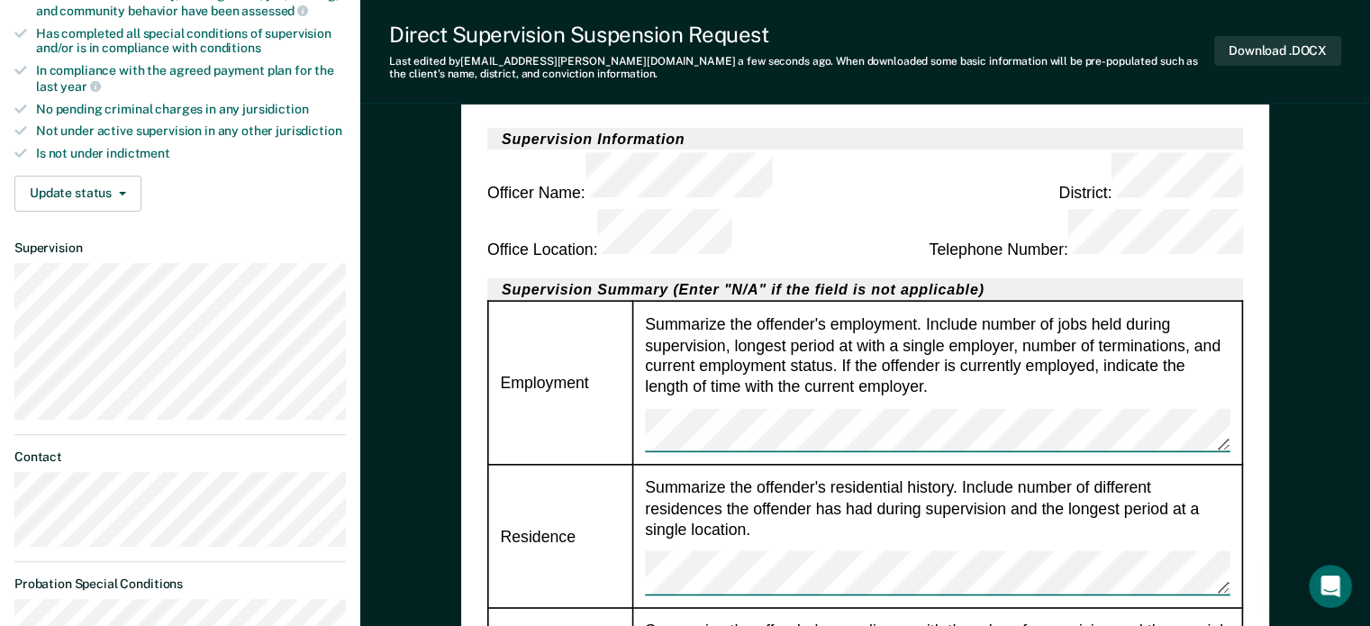
scroll to position [630, 0]
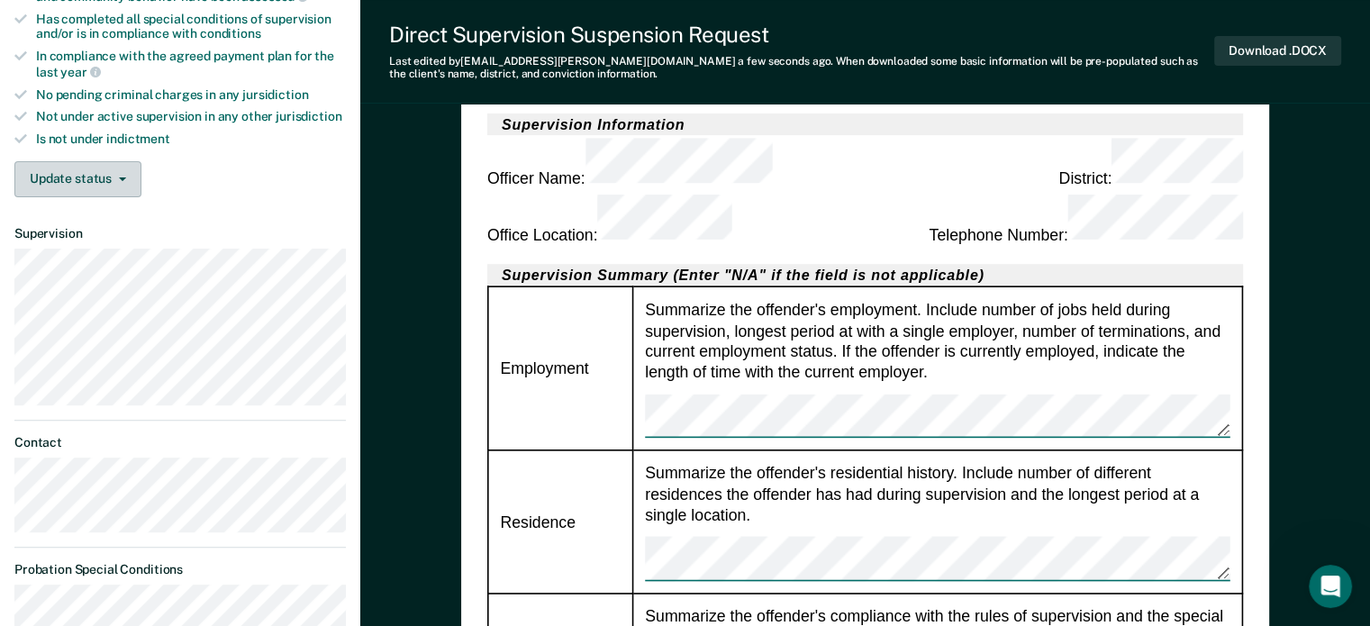
click at [60, 174] on button "Update status" at bounding box center [77, 179] width 127 height 36
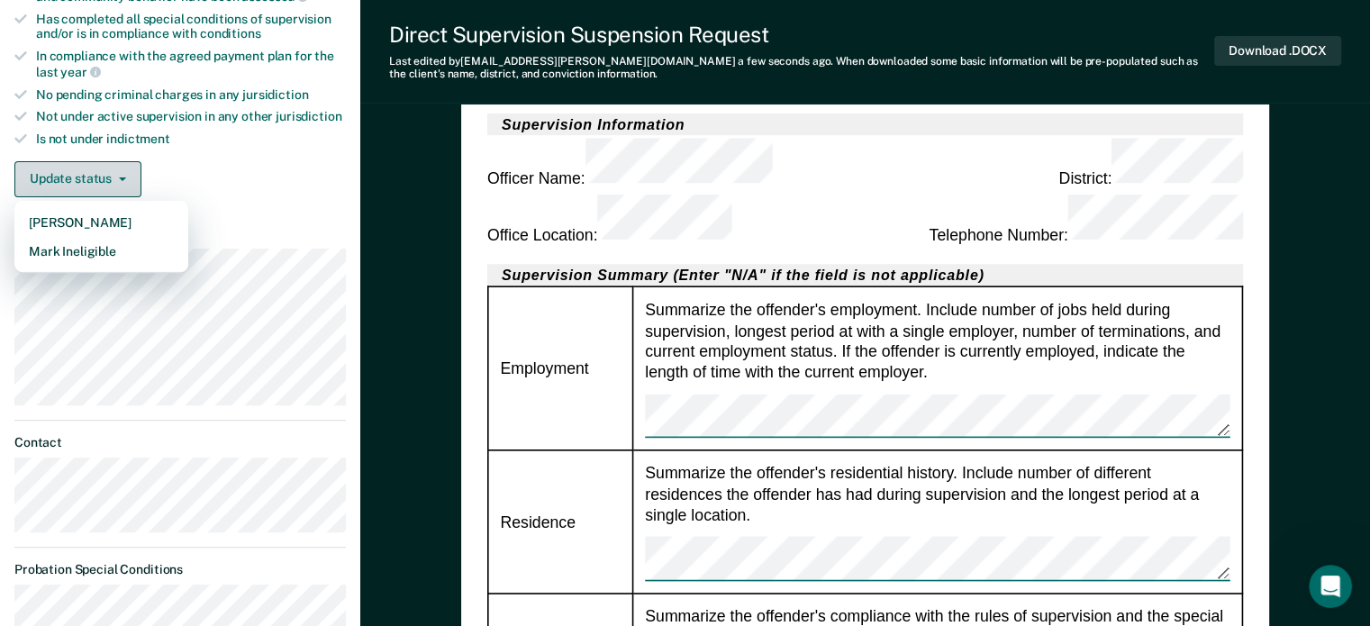
click at [60, 174] on button "Update status" at bounding box center [77, 179] width 127 height 36
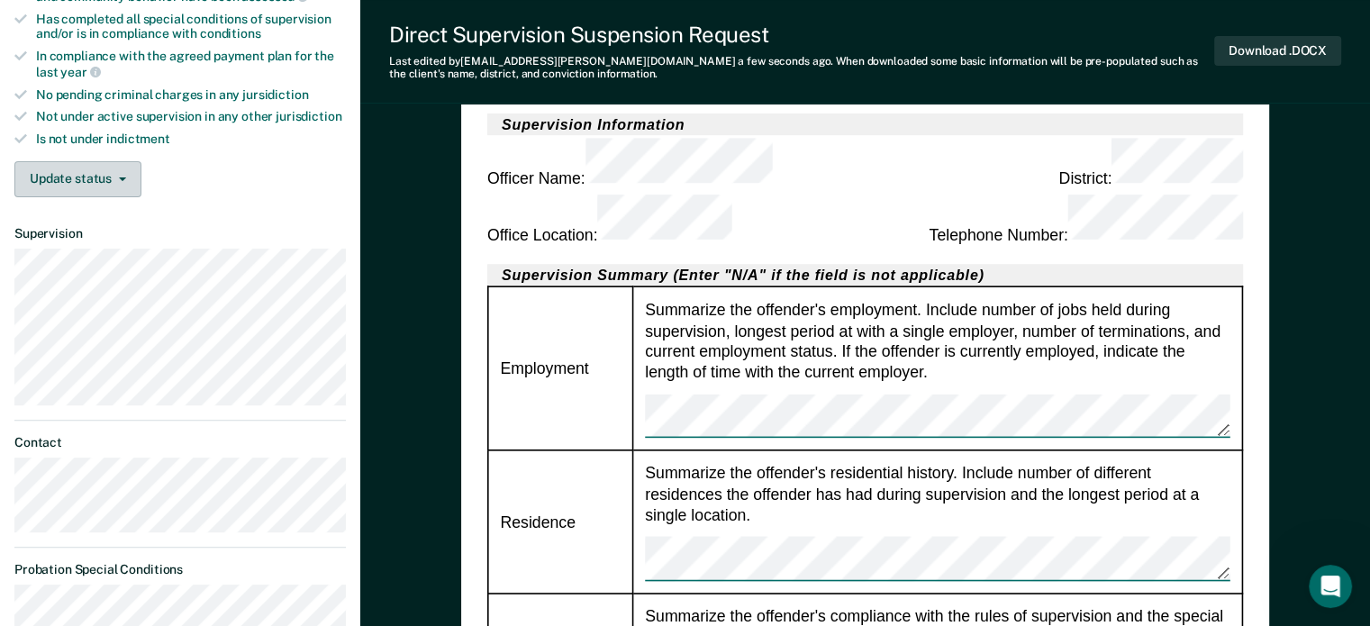
click at [60, 174] on button "Update status" at bounding box center [77, 179] width 127 height 36
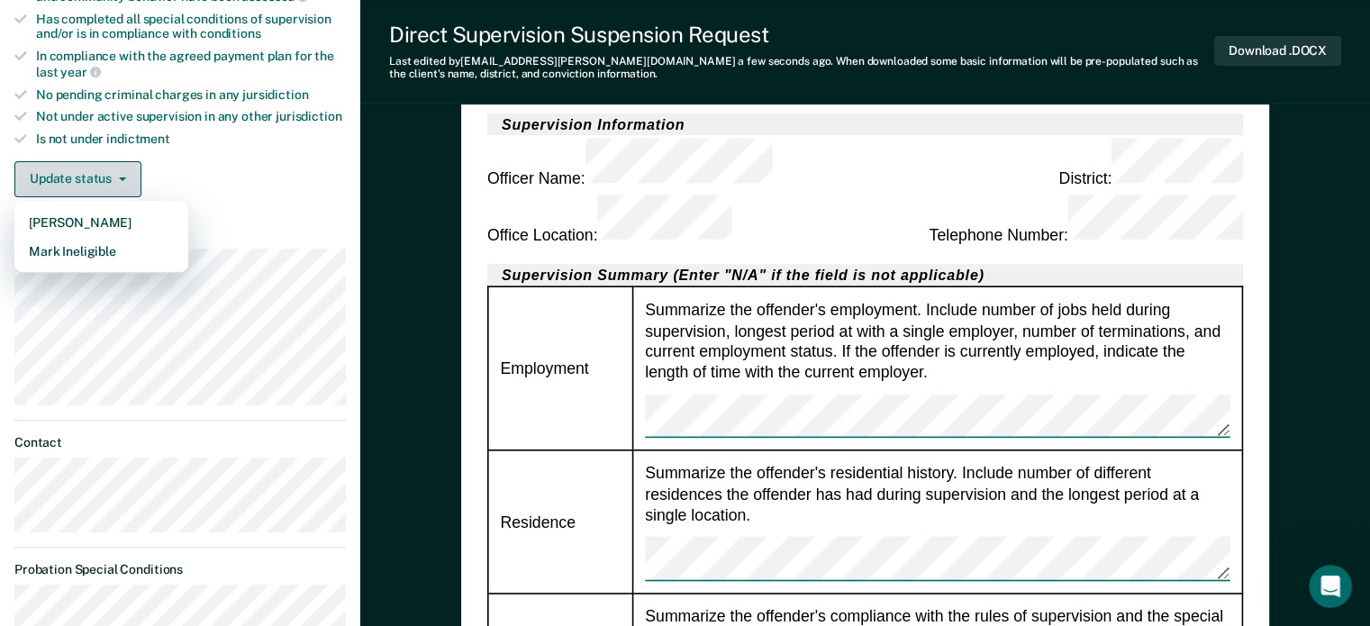
click at [60, 174] on button "Update status" at bounding box center [77, 179] width 127 height 36
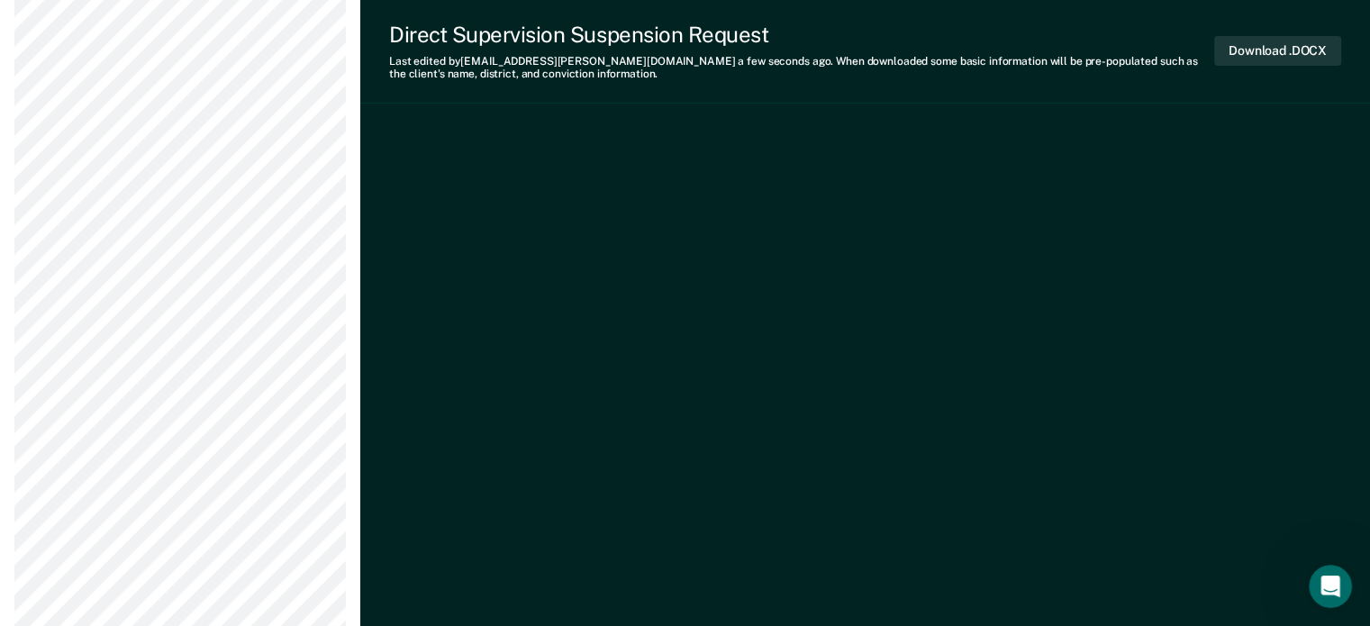
scroll to position [6663, 0]
click at [689, 46] on button "Download .DOCX" at bounding box center [1277, 51] width 127 height 30
type textarea "x"
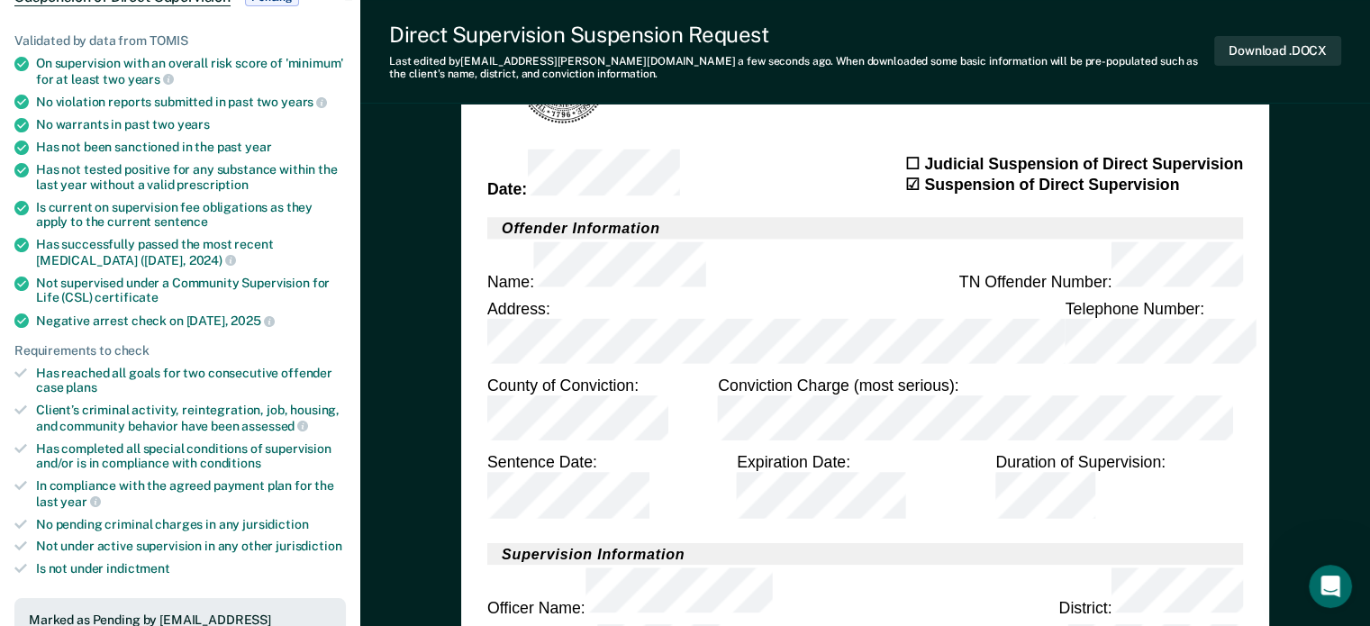
scroll to position [0, 0]
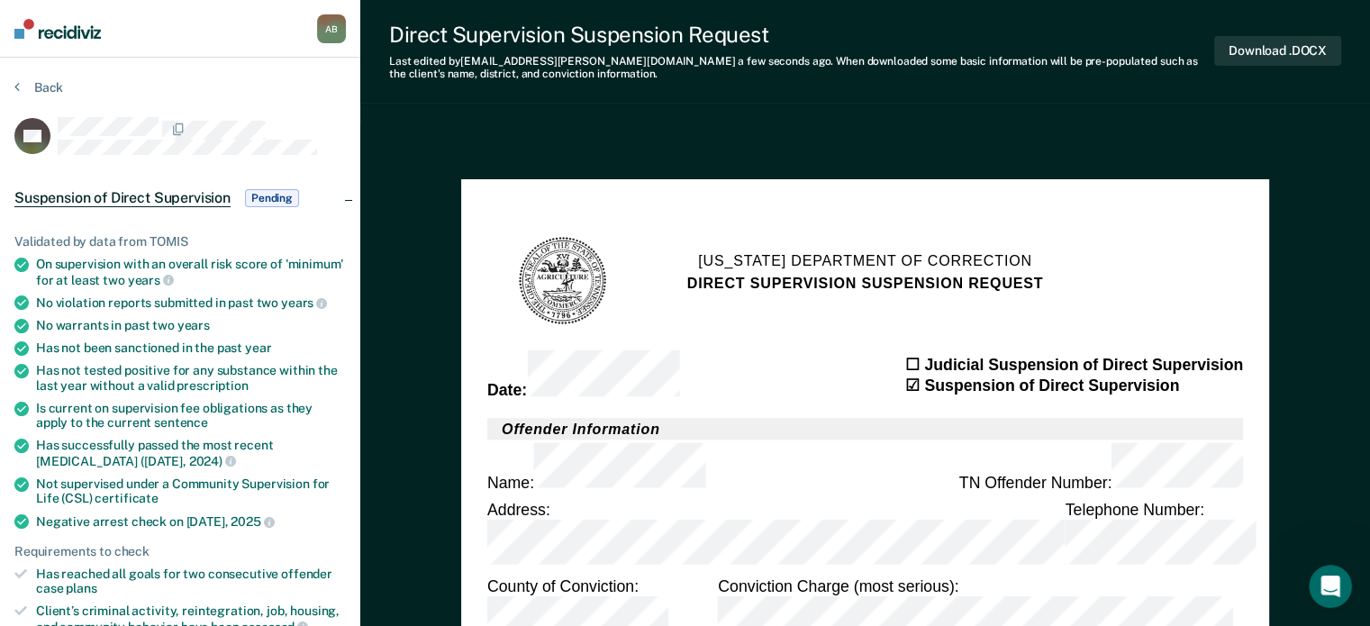
click at [262, 193] on span "Pending" at bounding box center [272, 198] width 54 height 18
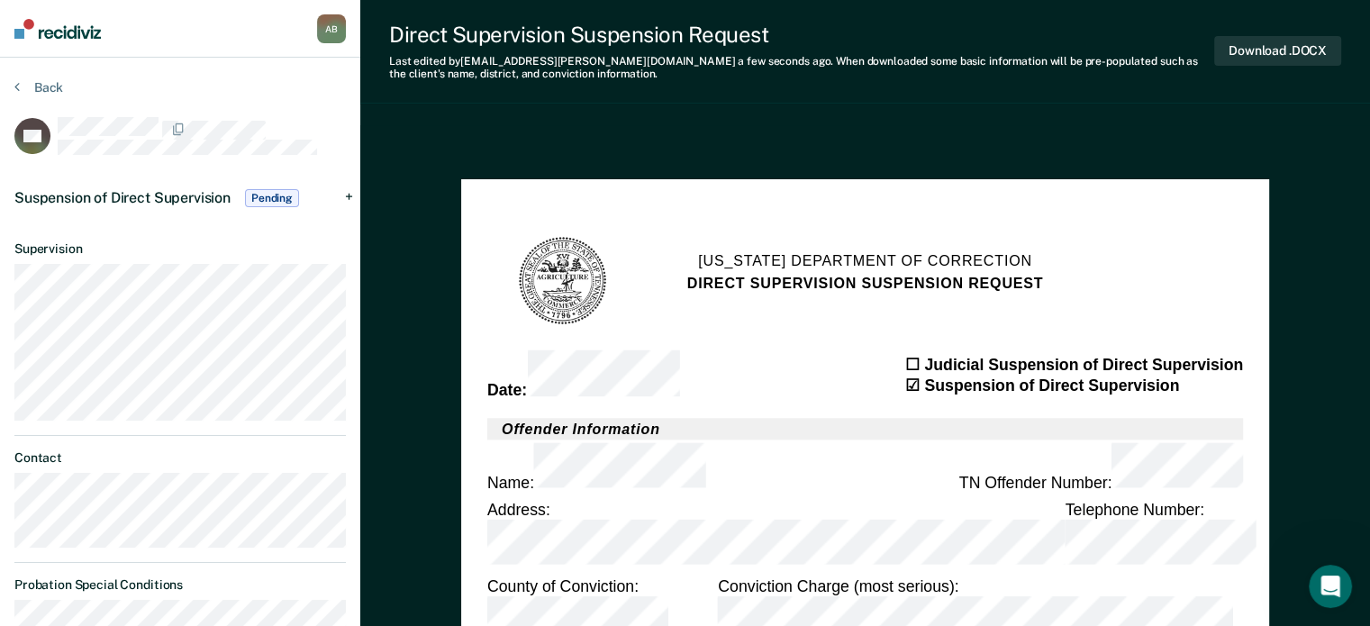
click at [263, 193] on span "Pending" at bounding box center [272, 198] width 54 height 18
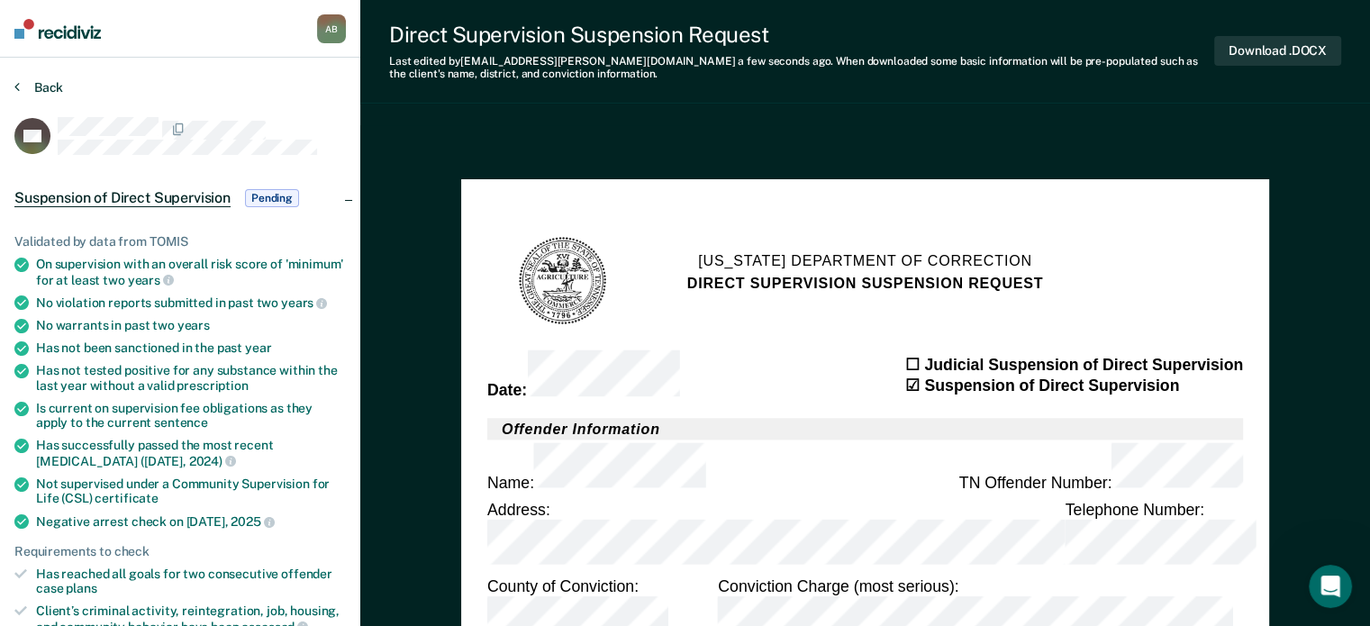
click at [16, 89] on icon at bounding box center [16, 86] width 5 height 14
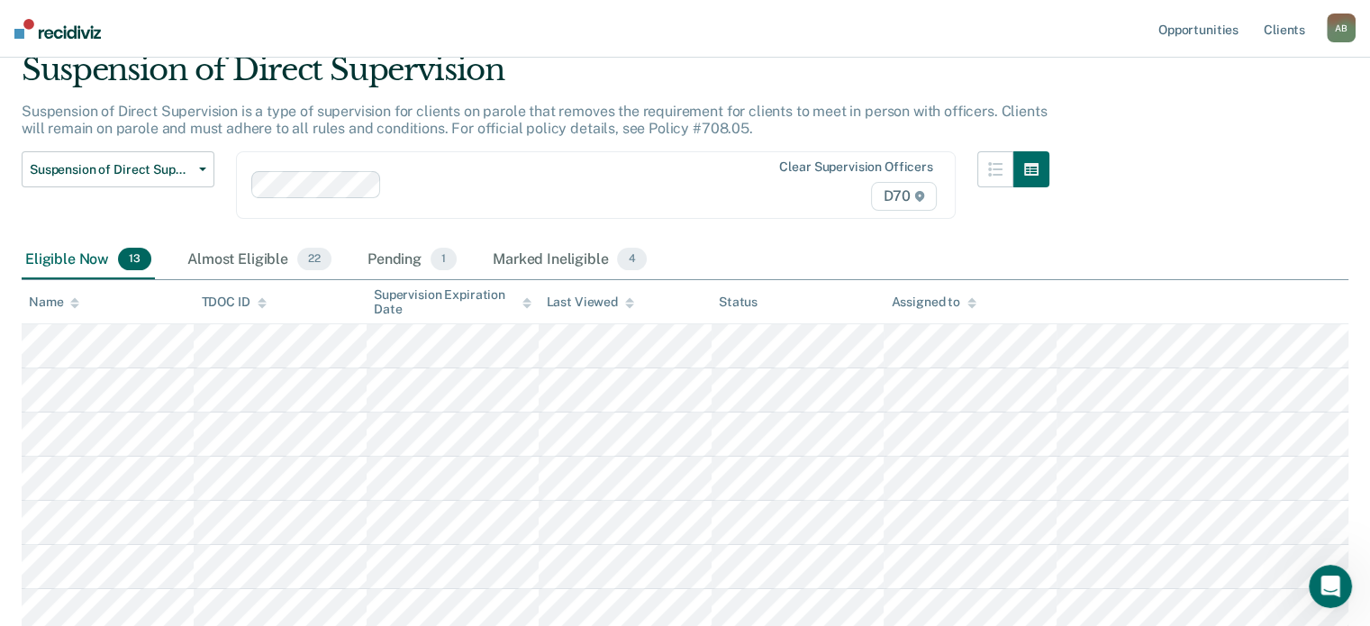
scroll to position [180, 0]
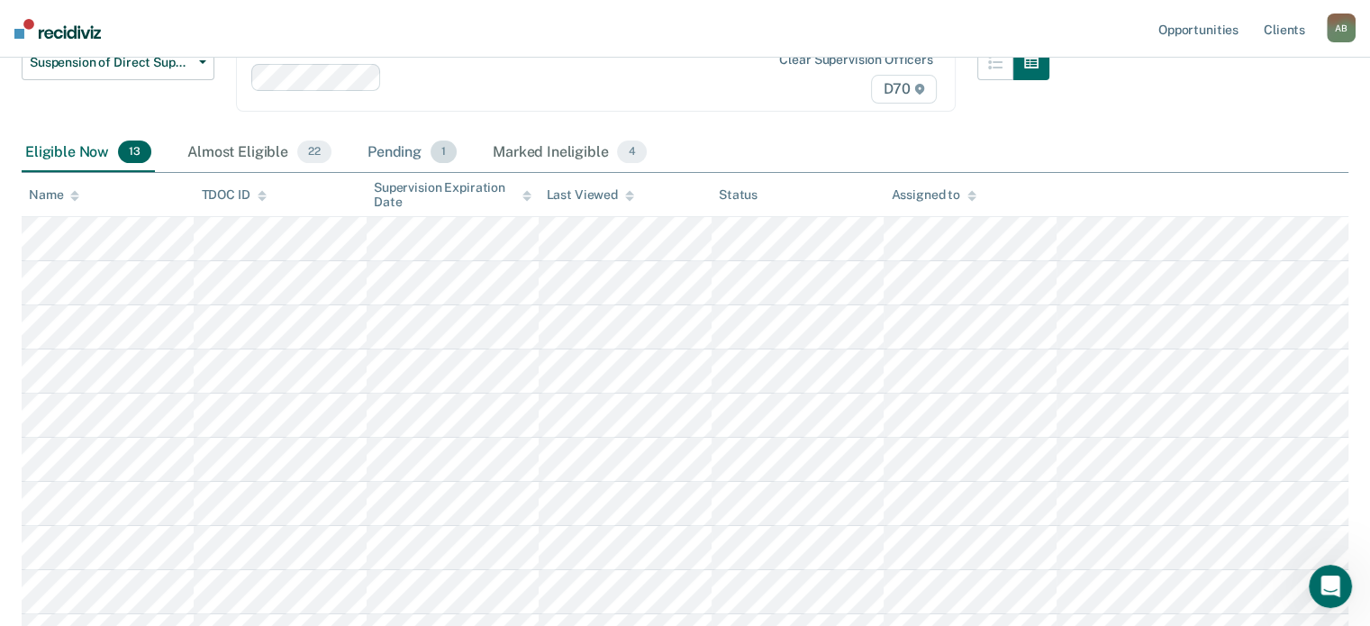
click at [407, 146] on div "Pending 1" at bounding box center [412, 153] width 96 height 40
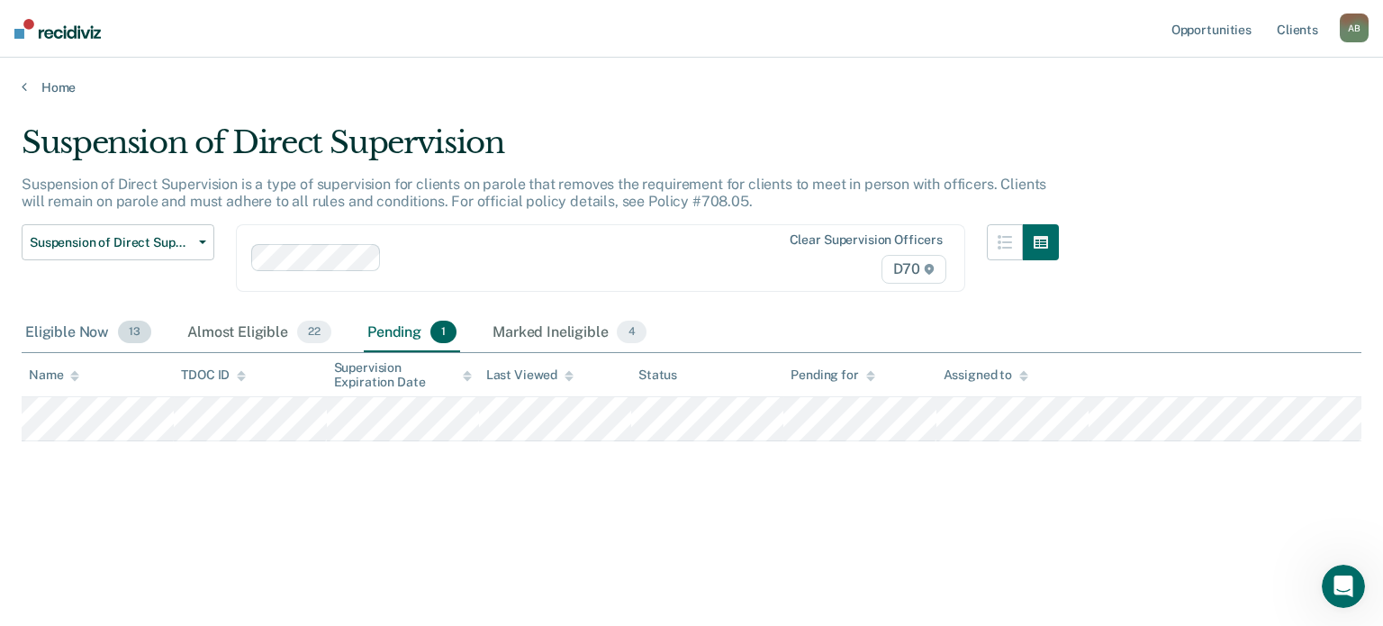
click at [83, 343] on div "Eligible Now 13" at bounding box center [88, 333] width 133 height 40
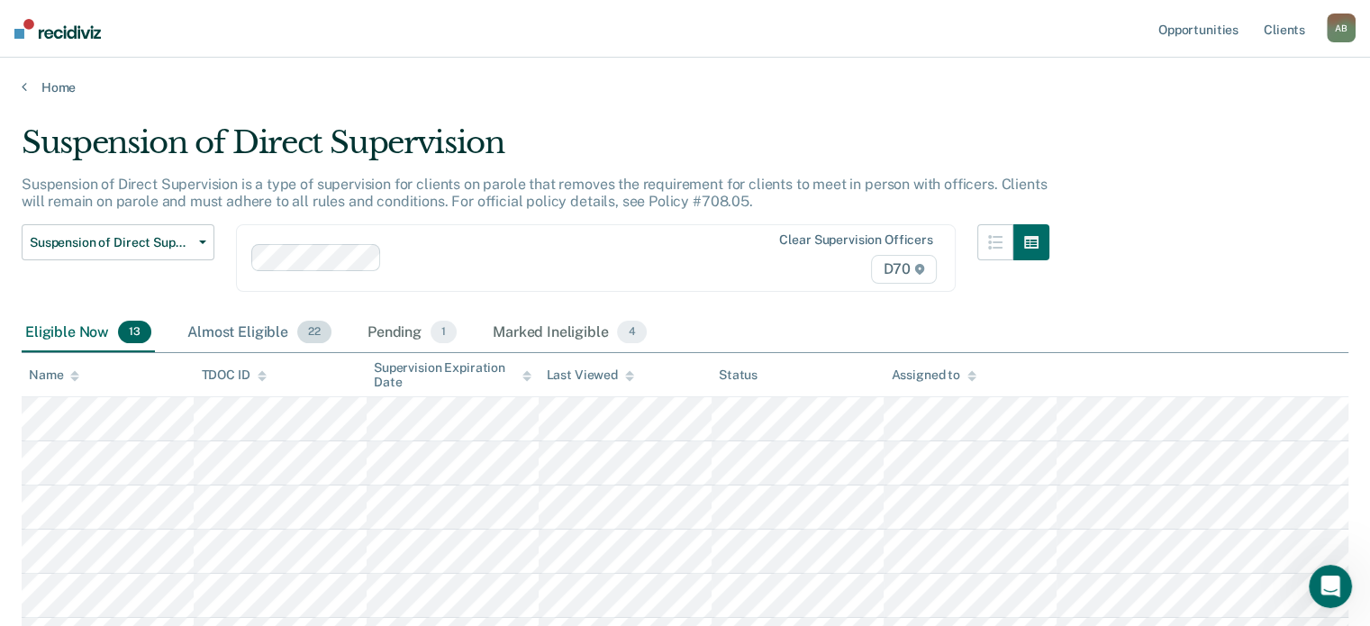
click at [267, 324] on div "Almost Eligible 22" at bounding box center [259, 333] width 151 height 40
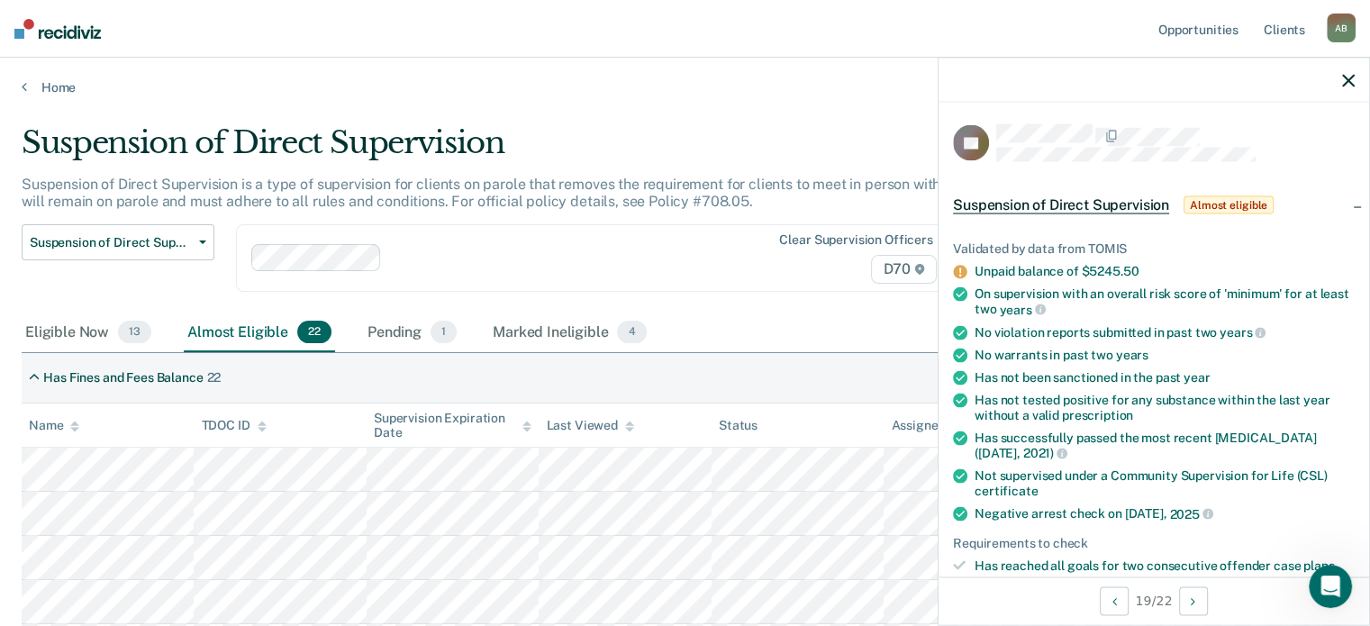
click at [689, 79] on icon "button" at bounding box center [1348, 80] width 13 height 13
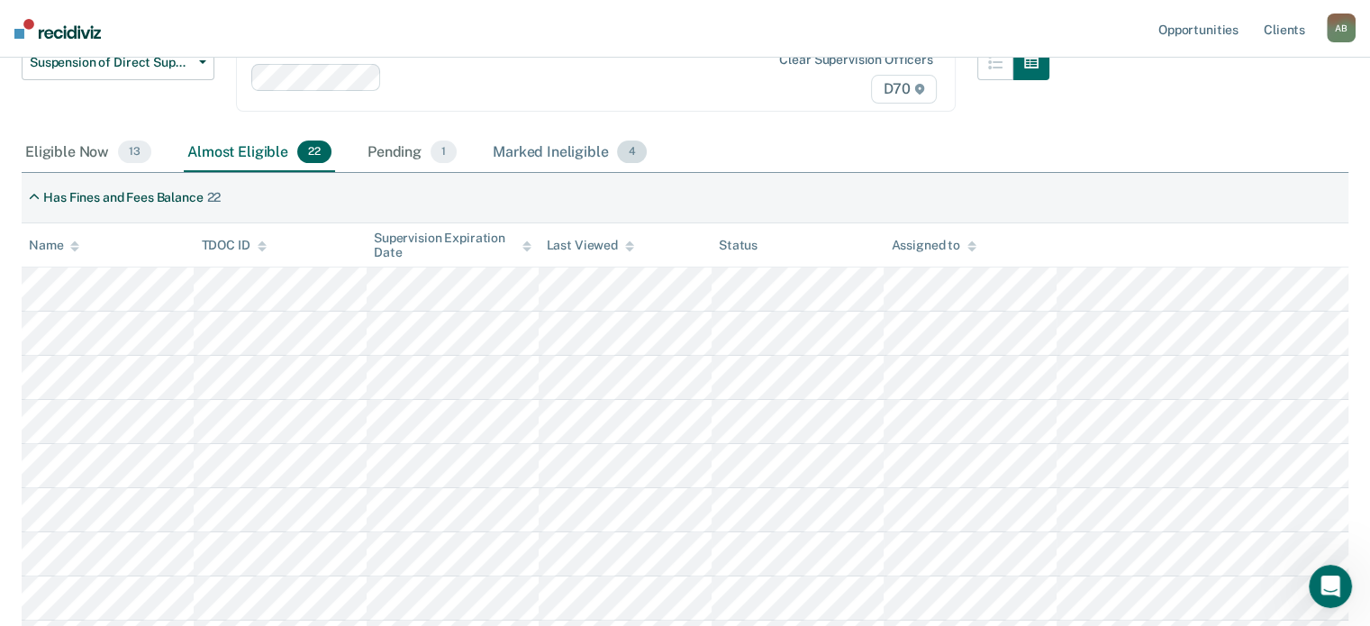
click at [559, 153] on div "Marked Ineligible 4" at bounding box center [569, 153] width 161 height 40
